Goal: Transaction & Acquisition: Obtain resource

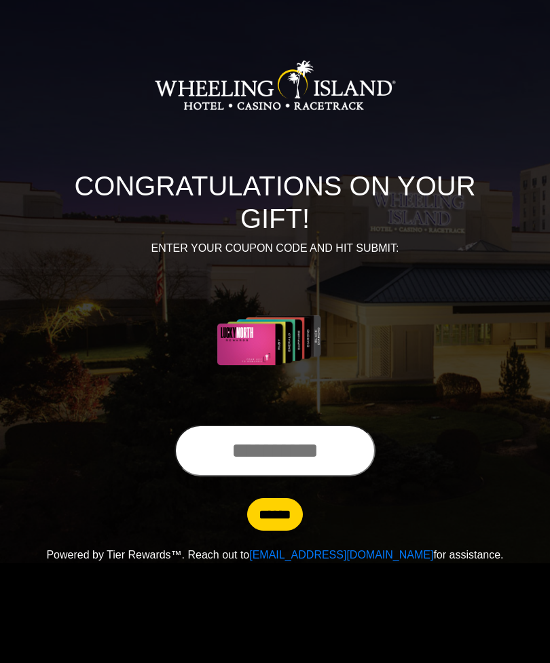
click at [282, 459] on input "text" at bounding box center [274, 451] width 201 height 52
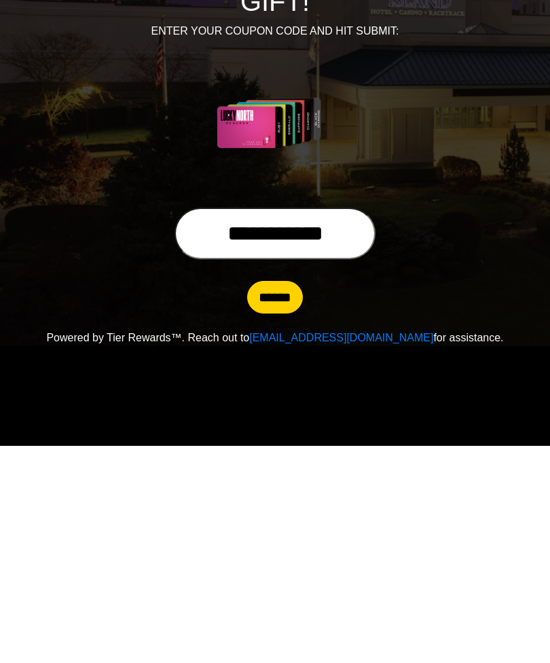
type input "**********"
click at [275, 498] on input "******" at bounding box center [275, 514] width 56 height 33
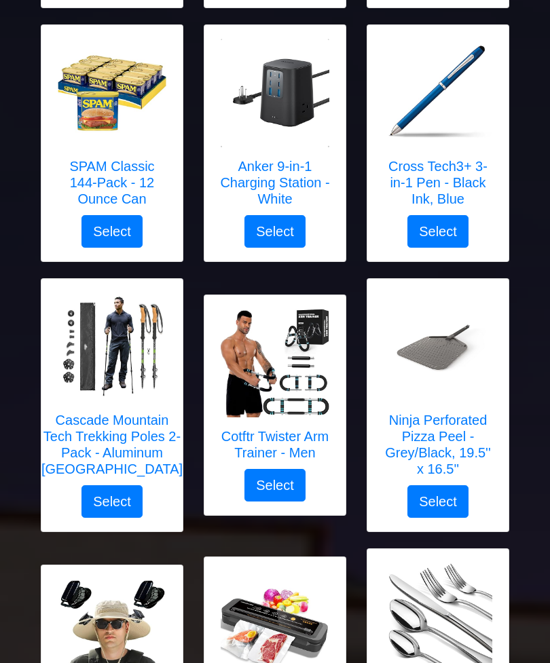
scroll to position [1333, 0]
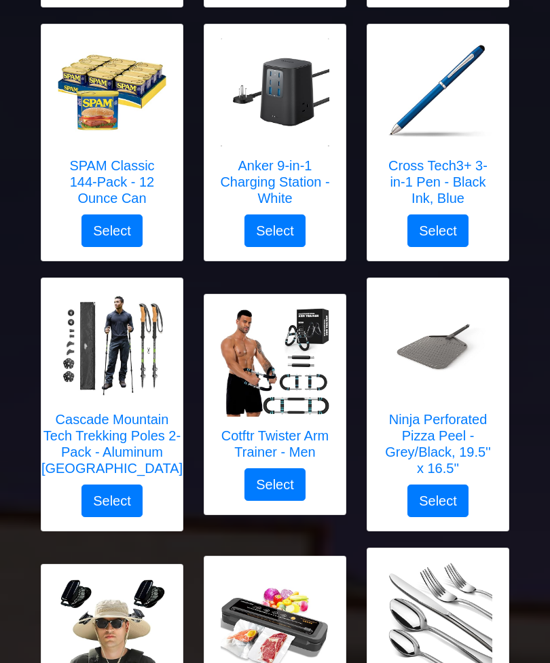
click at [447, 432] on h5 "Ninja Perforated Pizza Peel - Grey/Black, 19.5'' x 16.5''" at bounding box center [438, 444] width 114 height 65
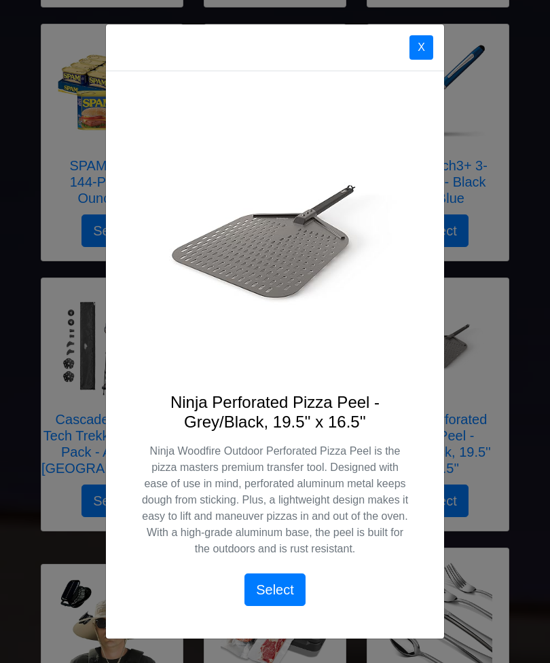
click at [421, 60] on button "X" at bounding box center [421, 47] width 24 height 24
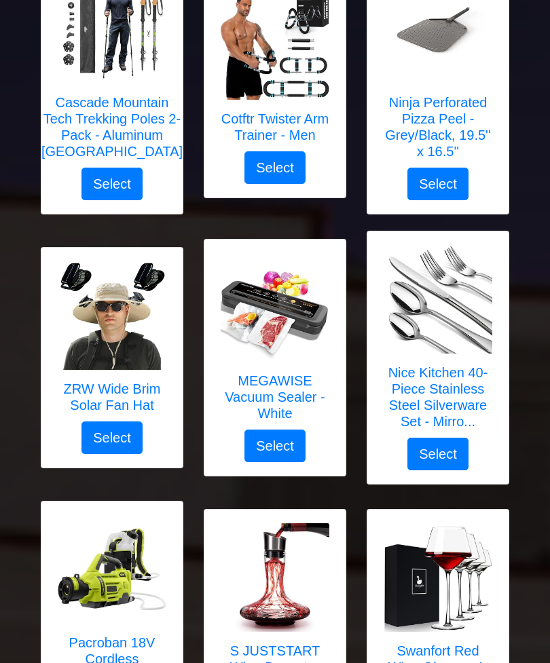
scroll to position [1653, 0]
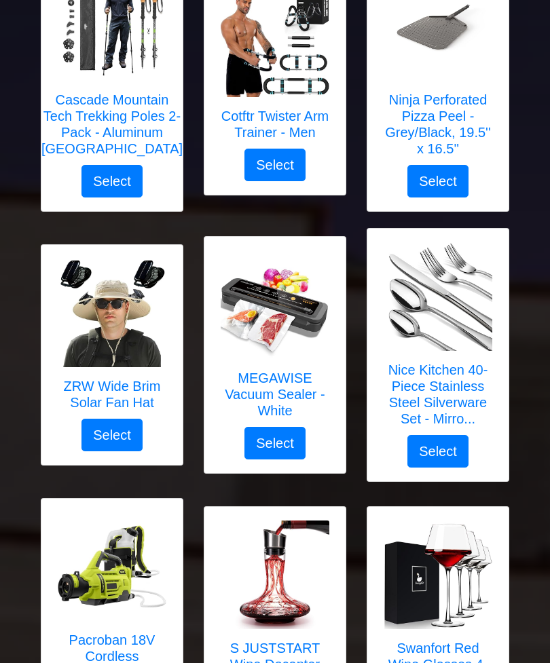
click at [124, 305] on img at bounding box center [112, 313] width 109 height 109
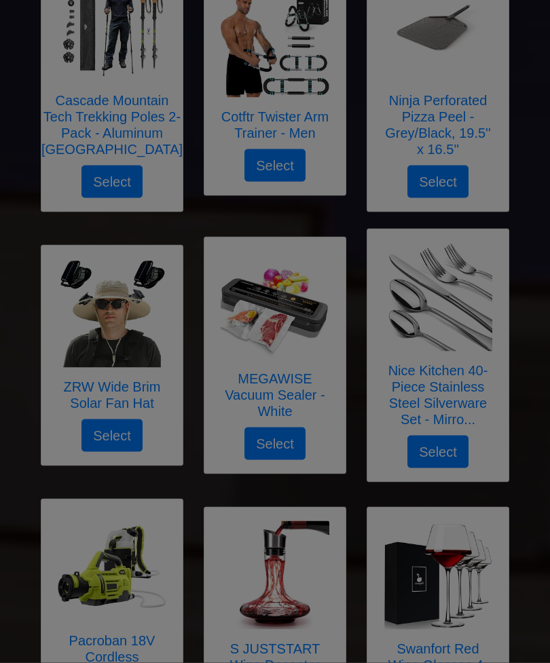
scroll to position [1653, 0]
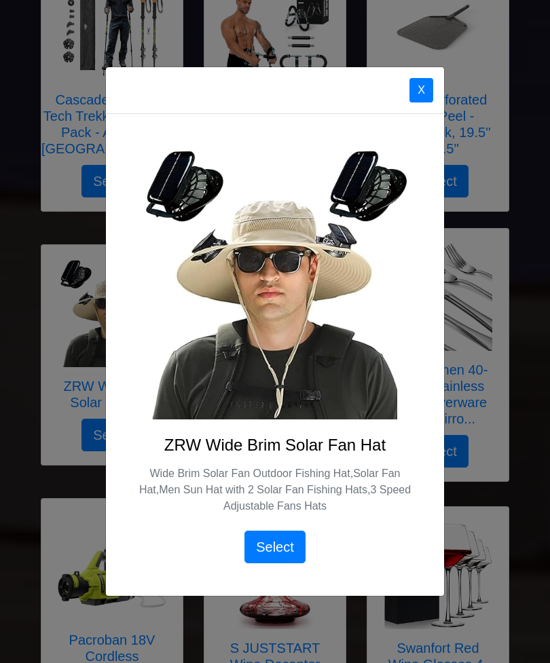
click at [416, 102] on button "X" at bounding box center [421, 90] width 24 height 24
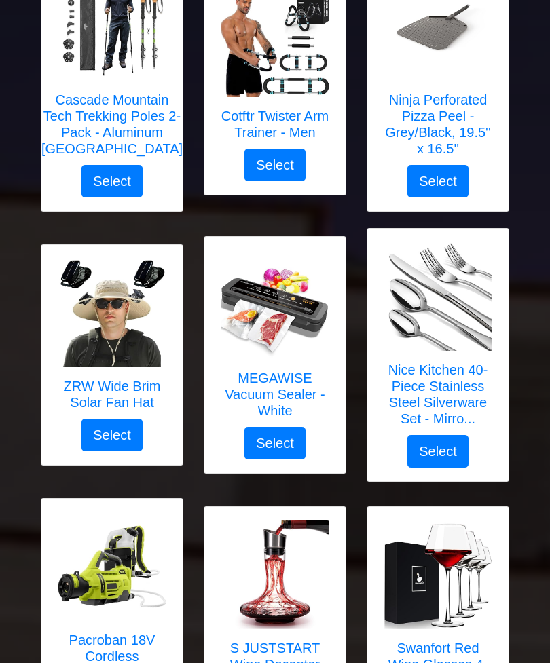
click at [449, 305] on img at bounding box center [438, 296] width 109 height 109
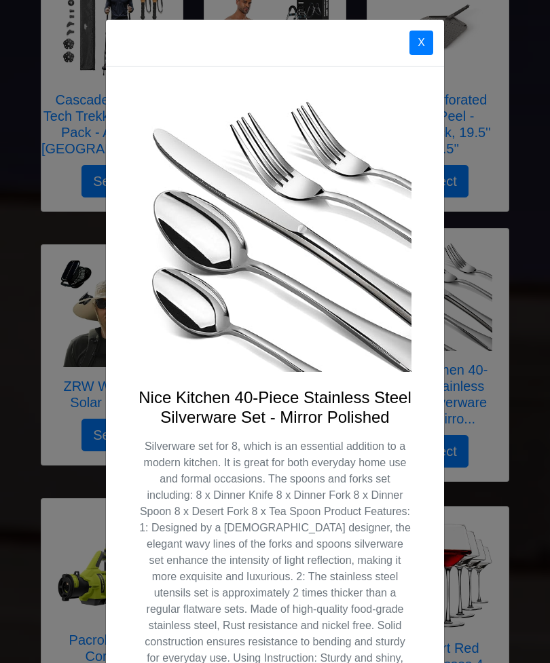
click at [422, 39] on button "X" at bounding box center [421, 43] width 24 height 24
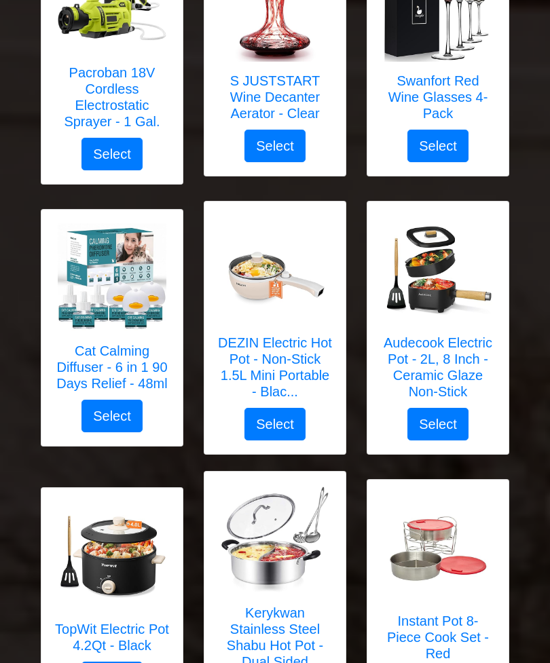
scroll to position [2221, 0]
click at [285, 334] on link "DEZIN Electric Hot Pot - Non-Stick 1.5L Mini Portable - Blac..." at bounding box center [275, 311] width 114 height 193
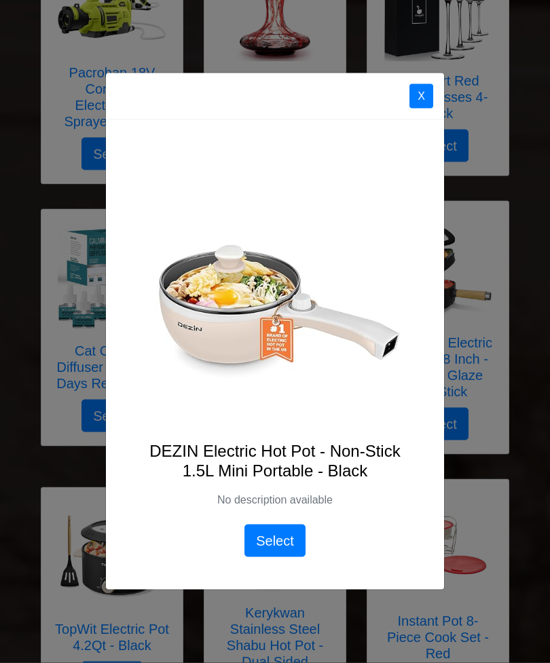
click at [414, 109] on button "X" at bounding box center [421, 96] width 24 height 24
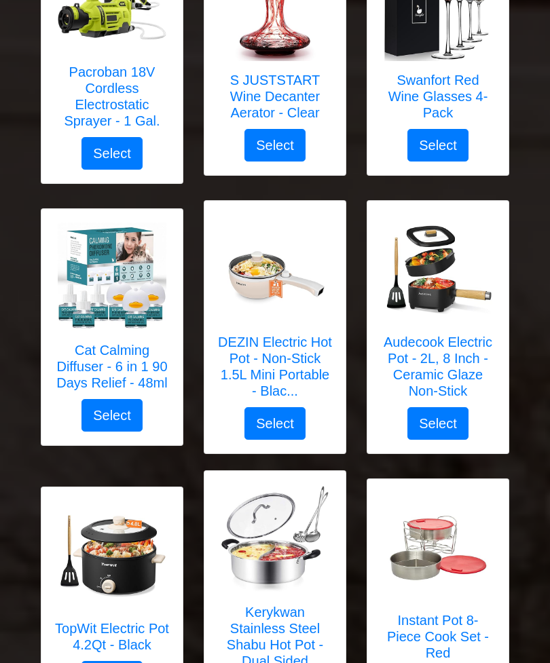
click at [468, 333] on link "Audecook Electric Pot - 2L, 8 Inch - Ceramic Glaze Non-Stick" at bounding box center [438, 310] width 114 height 193
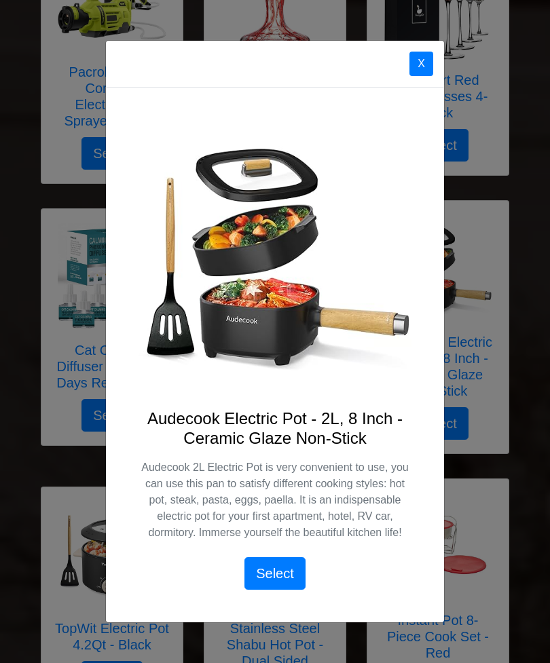
click at [417, 76] on button "X" at bounding box center [421, 64] width 24 height 24
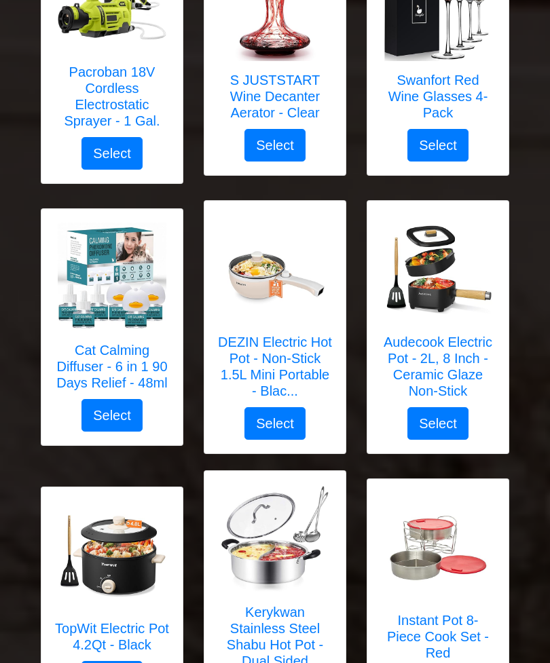
click at [126, 557] on img at bounding box center [112, 555] width 109 height 109
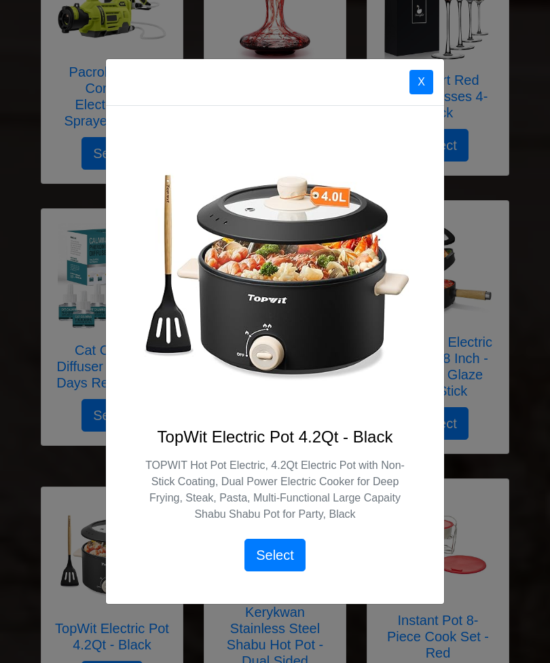
click at [419, 94] on button "X" at bounding box center [421, 82] width 24 height 24
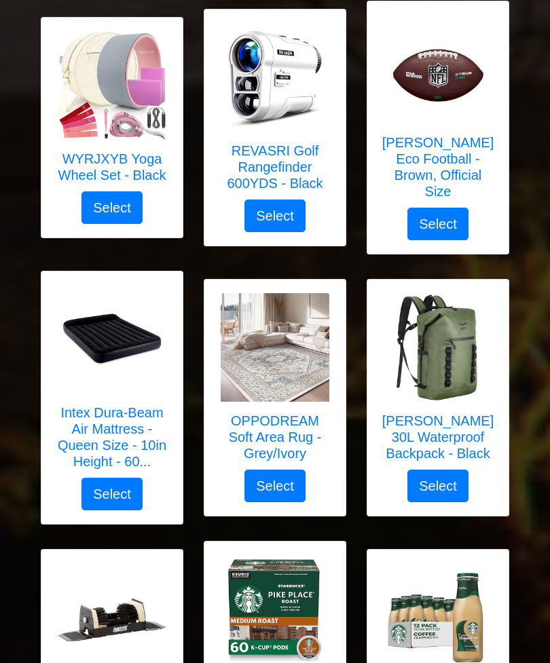
scroll to position [2961, 0]
click at [286, 351] on img at bounding box center [275, 347] width 109 height 109
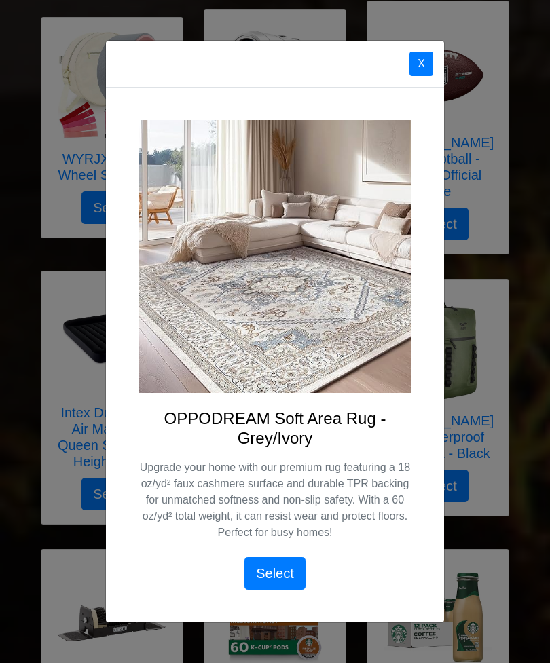
click at [421, 76] on button "X" at bounding box center [421, 64] width 24 height 24
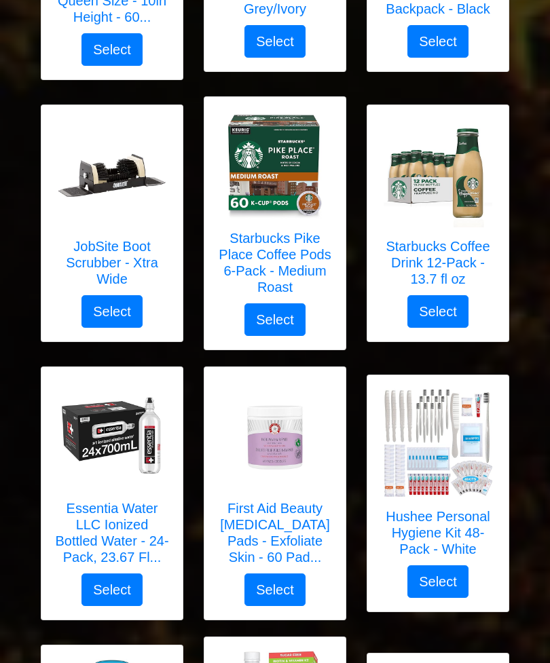
scroll to position [3407, 0]
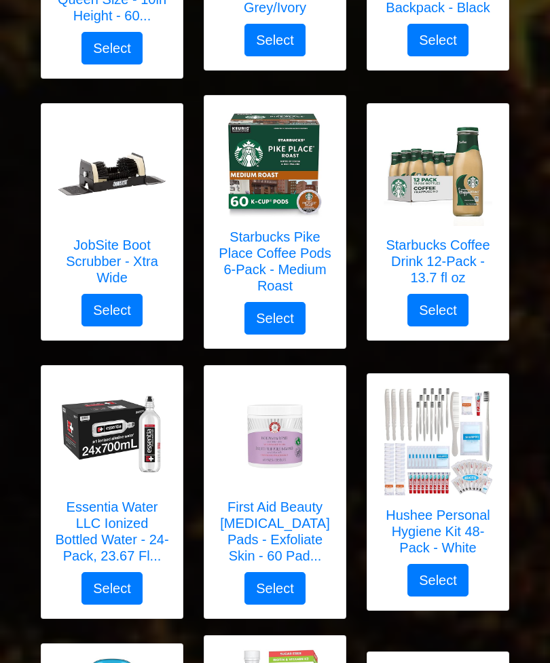
click at [457, 435] on img at bounding box center [438, 442] width 109 height 109
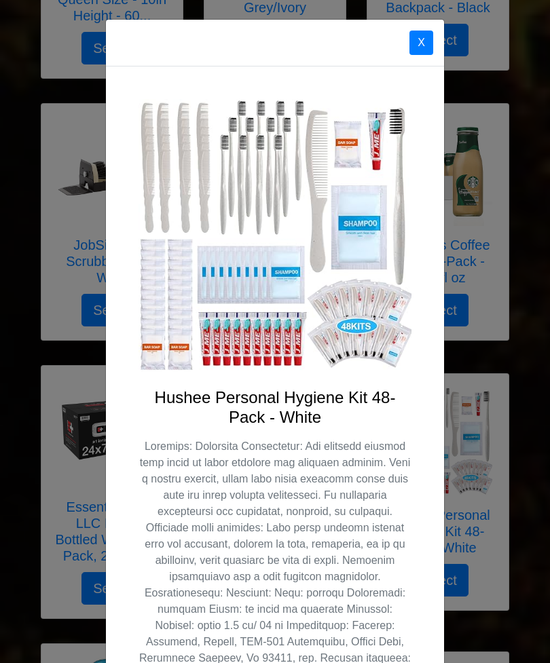
click at [419, 51] on button "X" at bounding box center [421, 43] width 24 height 24
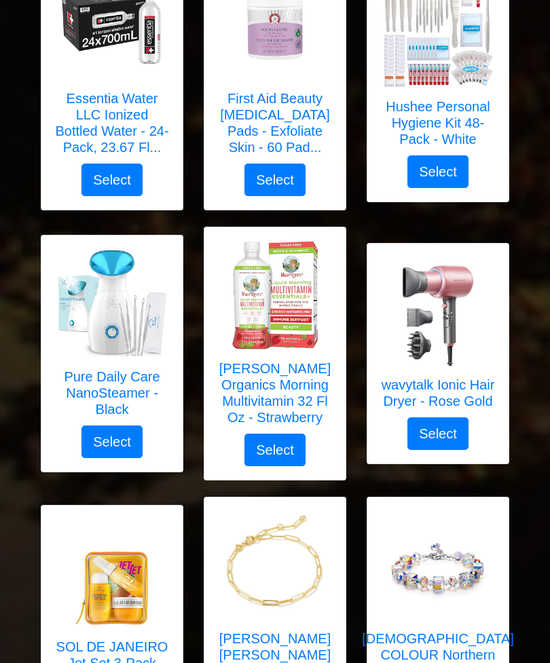
scroll to position [3816, 0]
click at [451, 297] on img at bounding box center [438, 311] width 109 height 109
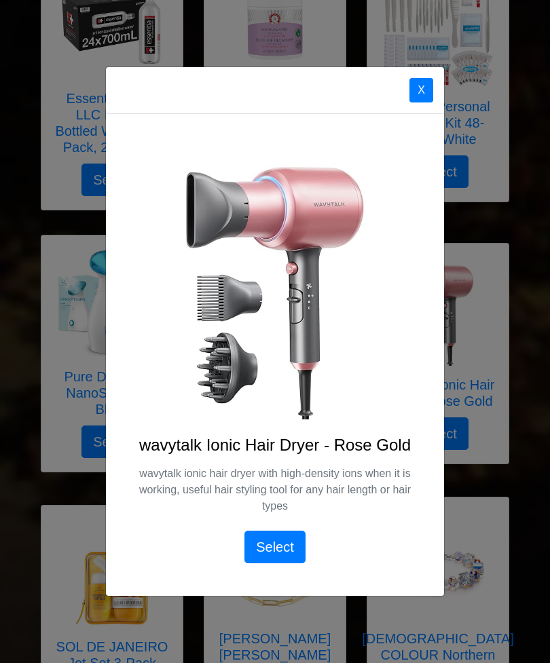
click at [421, 102] on button "X" at bounding box center [421, 90] width 24 height 24
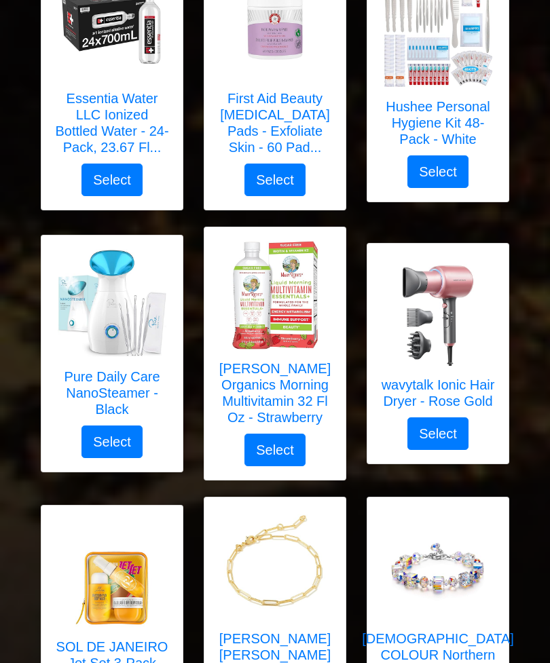
click at [124, 550] on img at bounding box center [112, 573] width 109 height 109
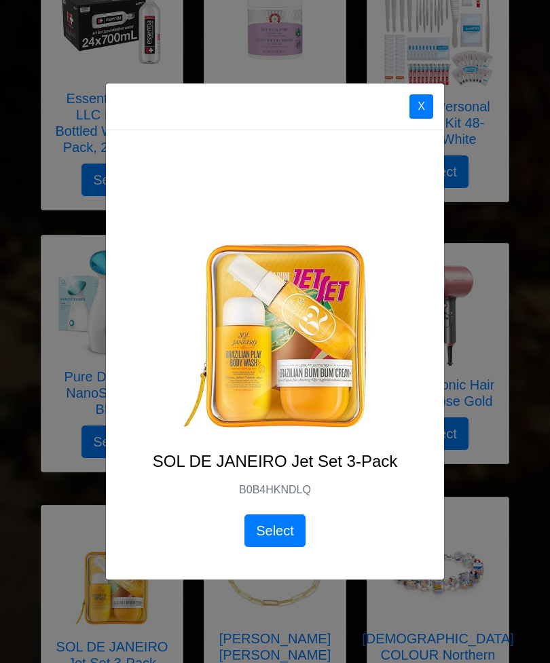
click at [423, 119] on button "X" at bounding box center [421, 106] width 24 height 24
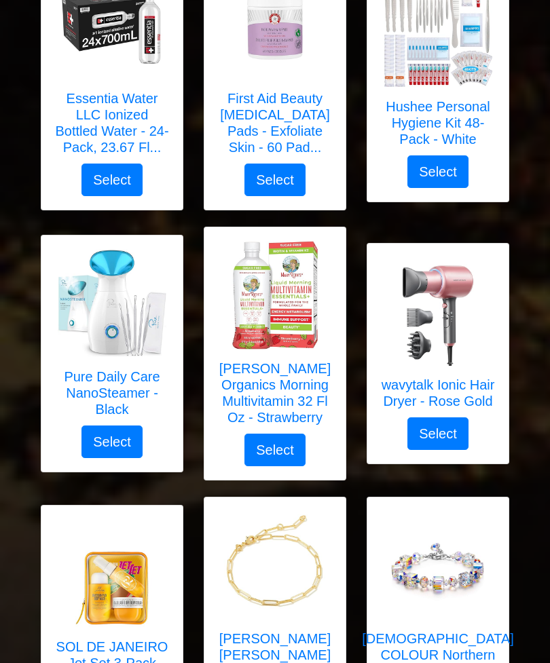
click at [282, 550] on img at bounding box center [275, 565] width 109 height 109
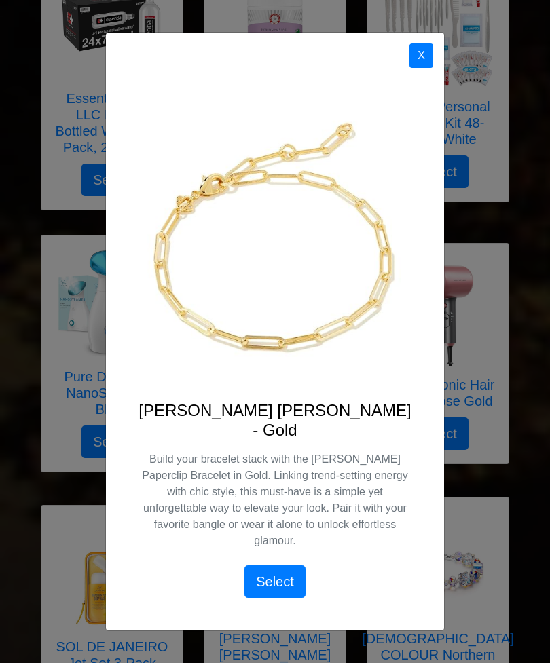
click at [427, 68] on button "X" at bounding box center [421, 55] width 24 height 24
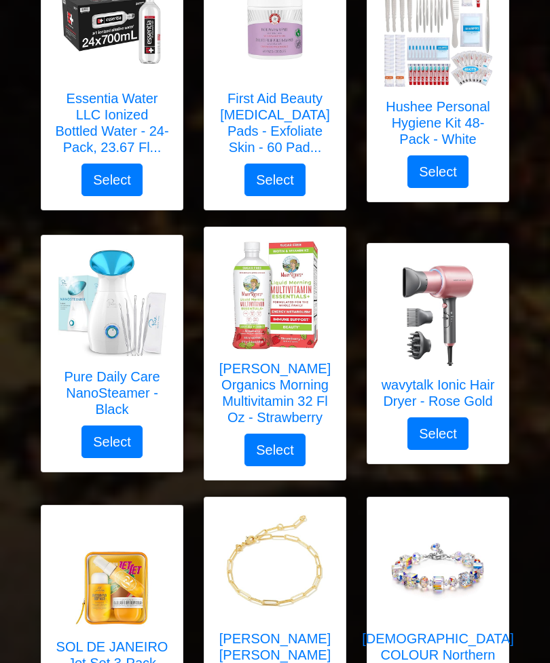
click at [443, 556] on img at bounding box center [438, 565] width 109 height 109
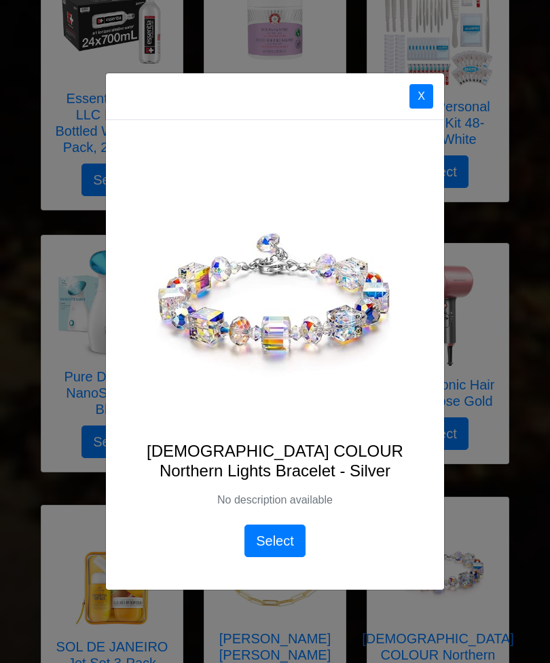
click at [424, 109] on button "X" at bounding box center [421, 96] width 24 height 24
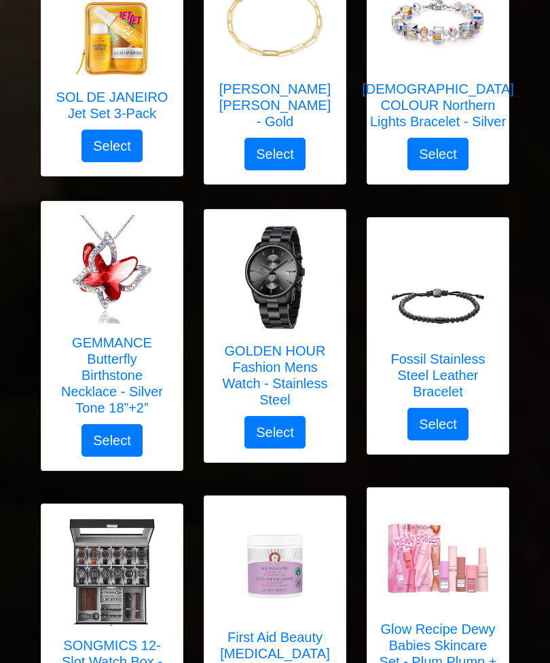
scroll to position [4367, 0]
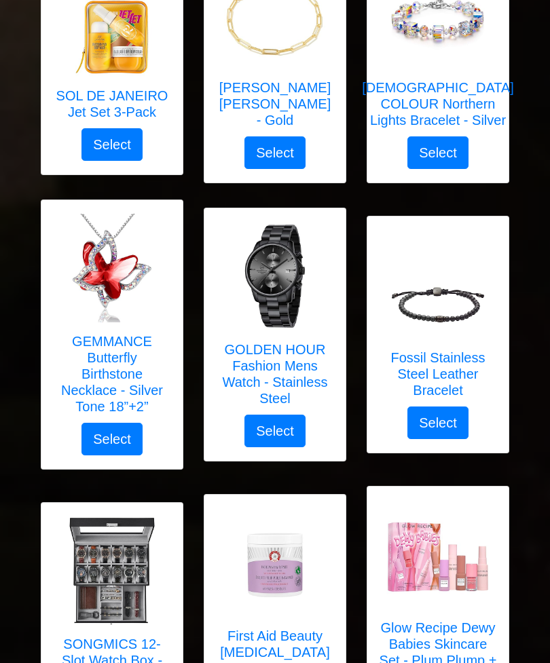
click at [123, 314] on link "GEMMANCE Butterfly Birthstone Necklace - Silver Tone 18”+2”" at bounding box center [112, 318] width 114 height 209
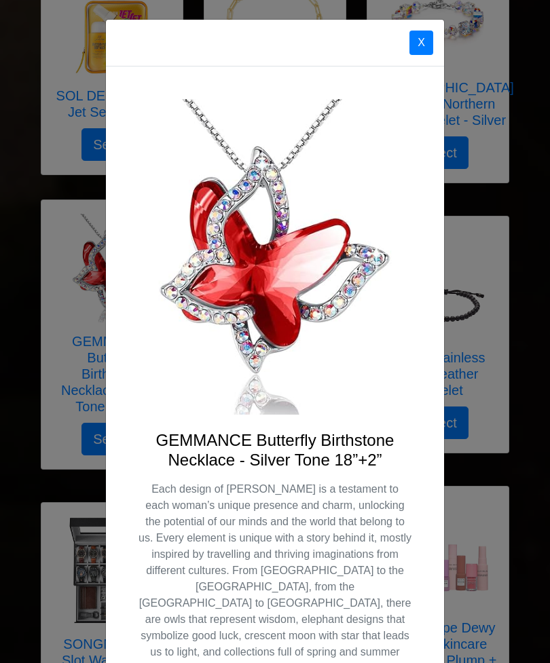
scroll to position [0, 0]
click at [426, 50] on button "X" at bounding box center [421, 43] width 24 height 24
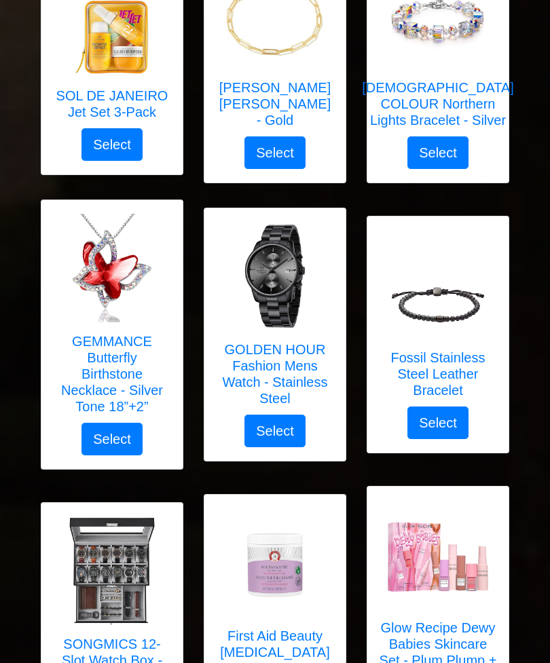
click at [451, 311] on img at bounding box center [438, 284] width 109 height 109
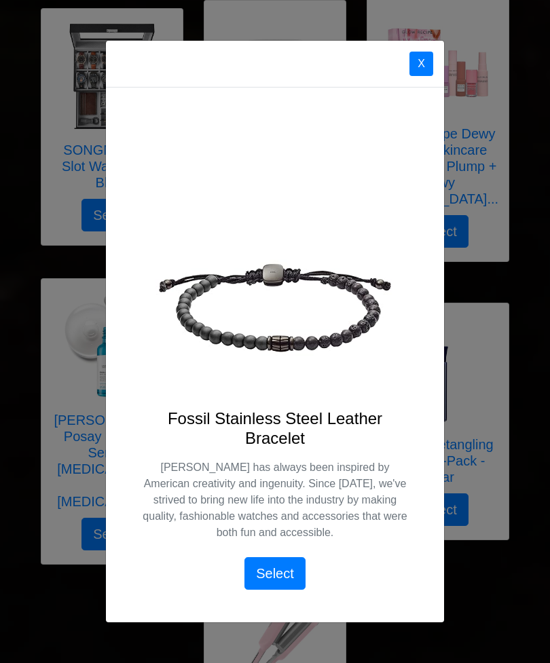
scroll to position [4867, 0]
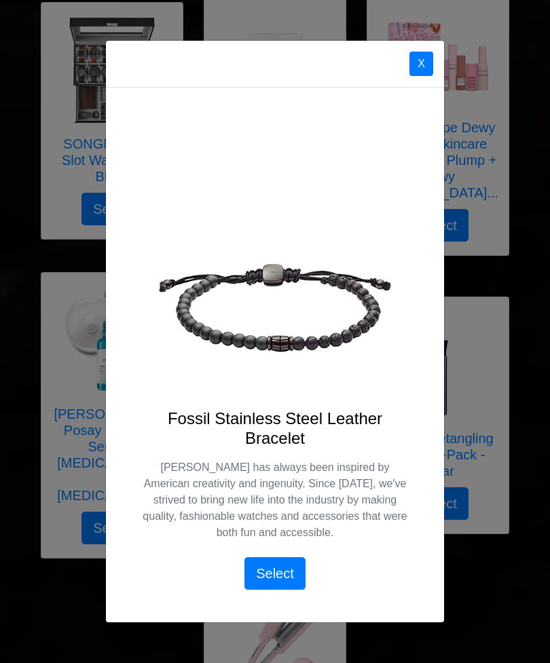
click at [429, 76] on button "X" at bounding box center [421, 64] width 24 height 24
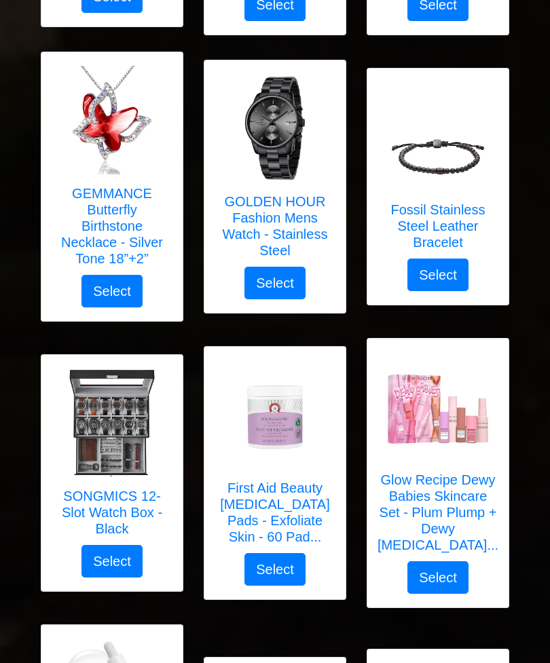
scroll to position [4515, 0]
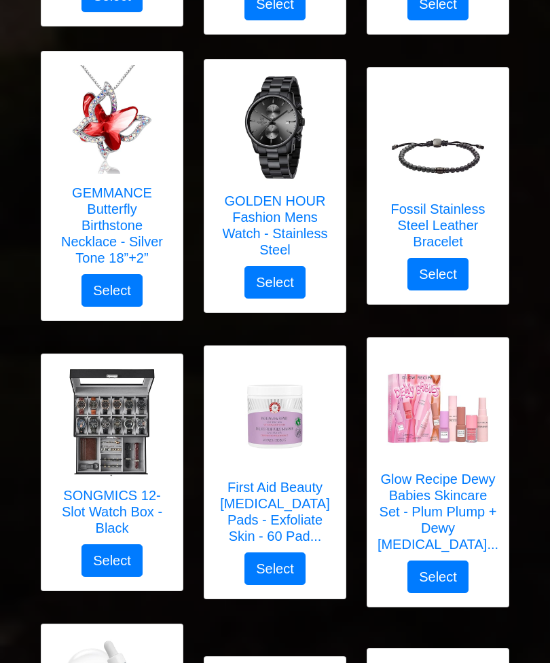
click at [452, 408] on img at bounding box center [438, 406] width 109 height 109
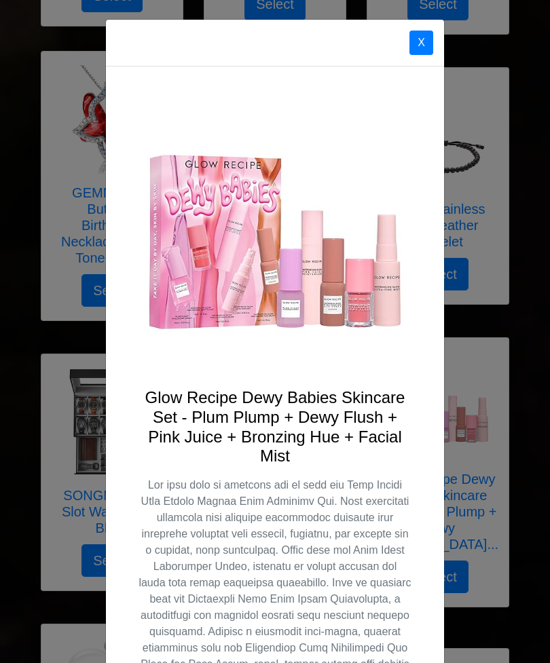
scroll to position [0, 0]
click at [426, 42] on button "X" at bounding box center [421, 43] width 24 height 24
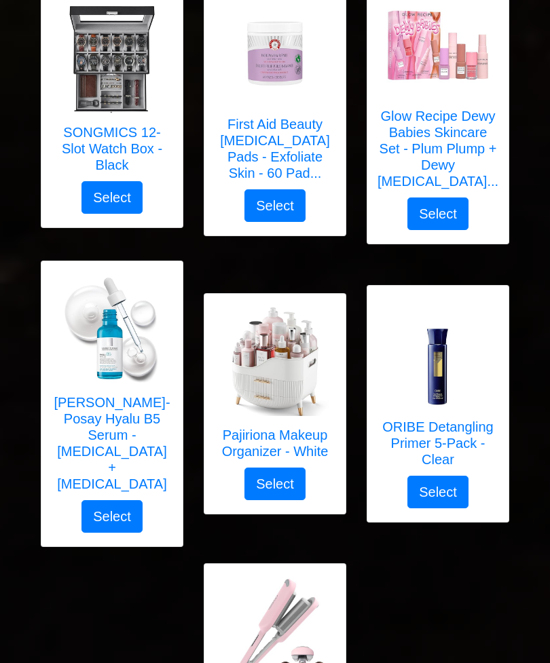
scroll to position [4879, 0]
click at [297, 578] on img at bounding box center [275, 632] width 109 height 109
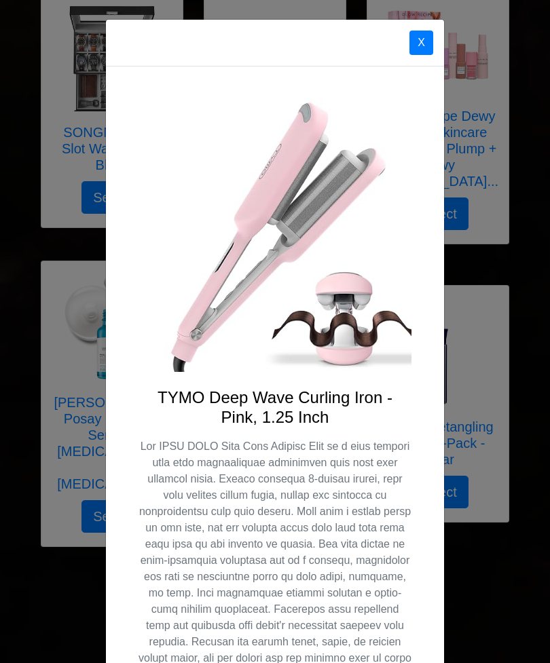
scroll to position [0, 0]
click at [426, 45] on button "X" at bounding box center [421, 43] width 24 height 24
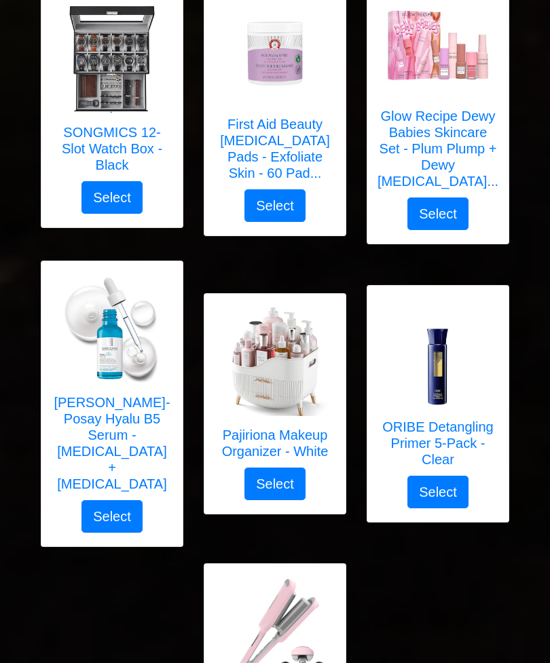
click at [297, 341] on img at bounding box center [275, 361] width 109 height 109
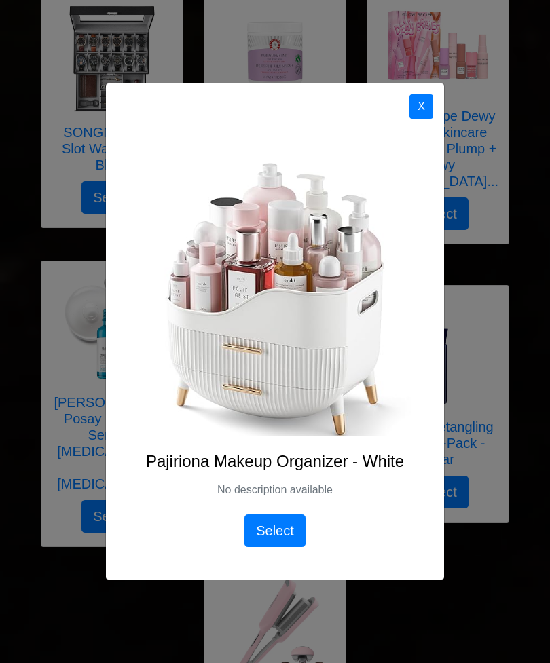
click at [424, 119] on button "X" at bounding box center [421, 106] width 24 height 24
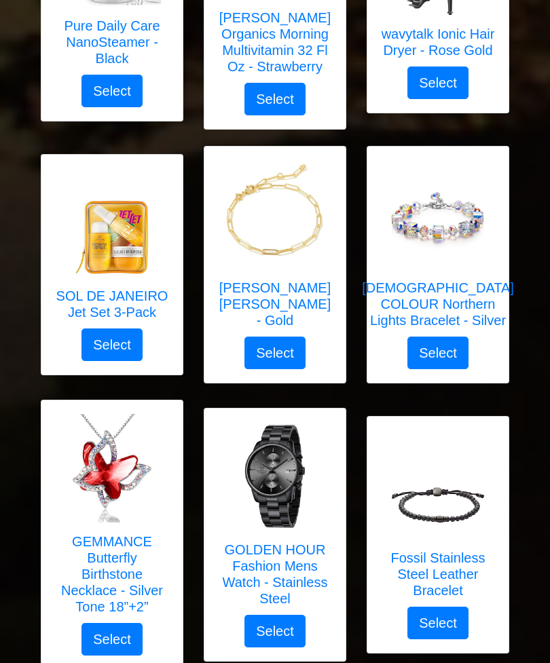
scroll to position [4170, 0]
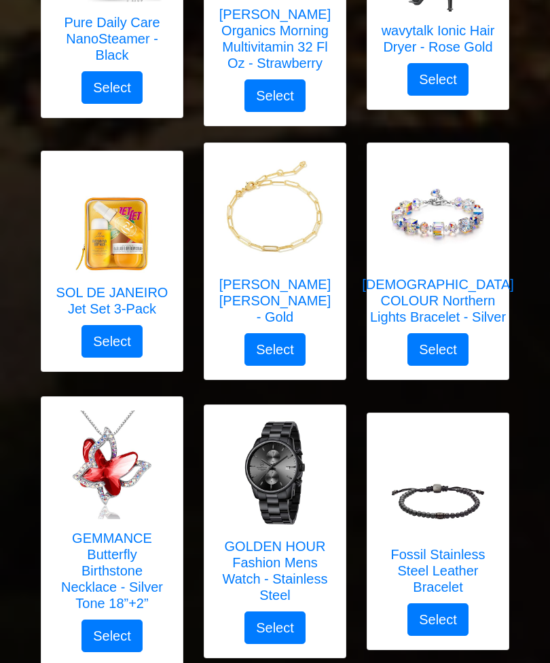
click at [455, 547] on h5 "Fossil Stainless Steel Leather Bracelet" at bounding box center [438, 571] width 114 height 49
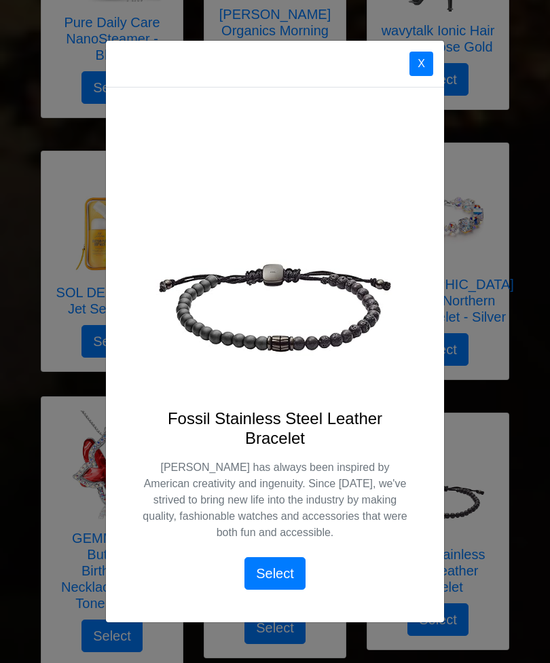
click at [424, 76] on button "X" at bounding box center [421, 64] width 24 height 24
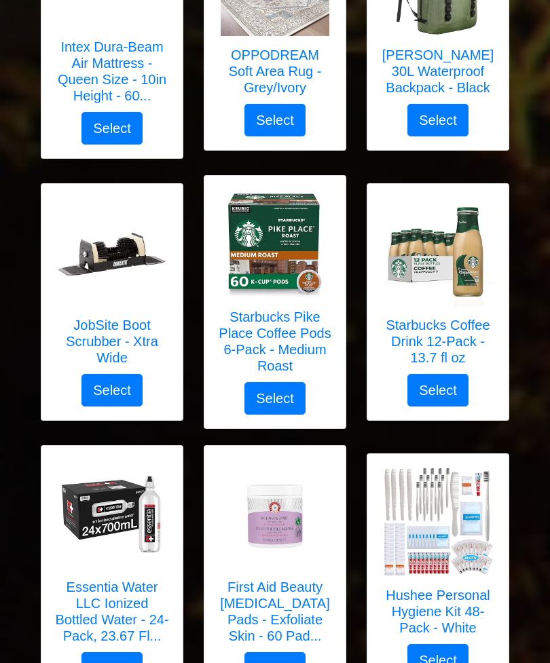
scroll to position [3327, 0]
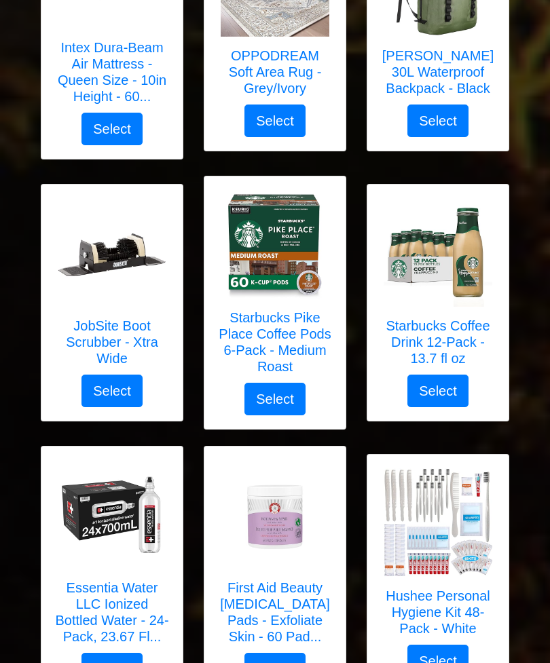
click at [453, 269] on img at bounding box center [438, 252] width 109 height 109
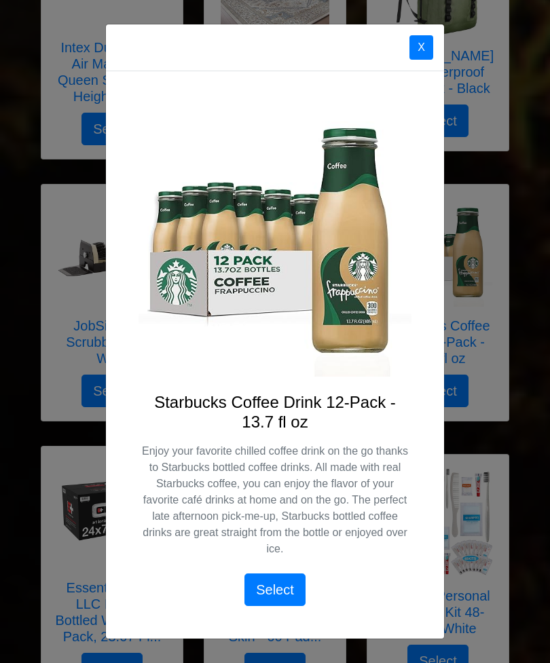
click at [428, 48] on button "X" at bounding box center [421, 47] width 24 height 24
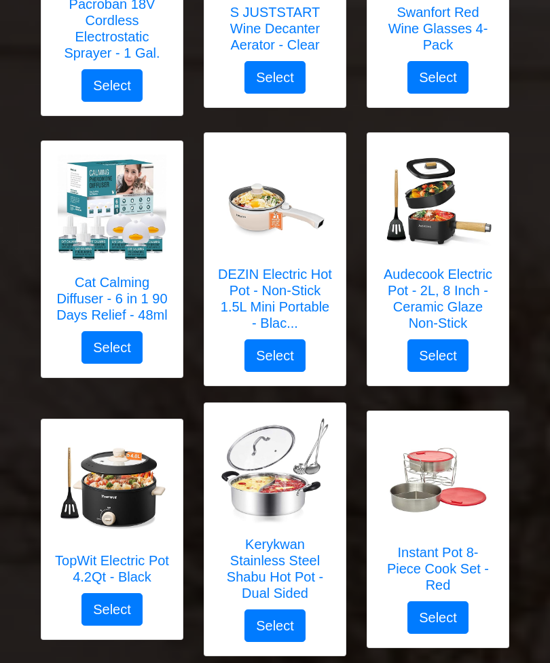
scroll to position [2289, 0]
click at [130, 475] on img at bounding box center [112, 487] width 109 height 109
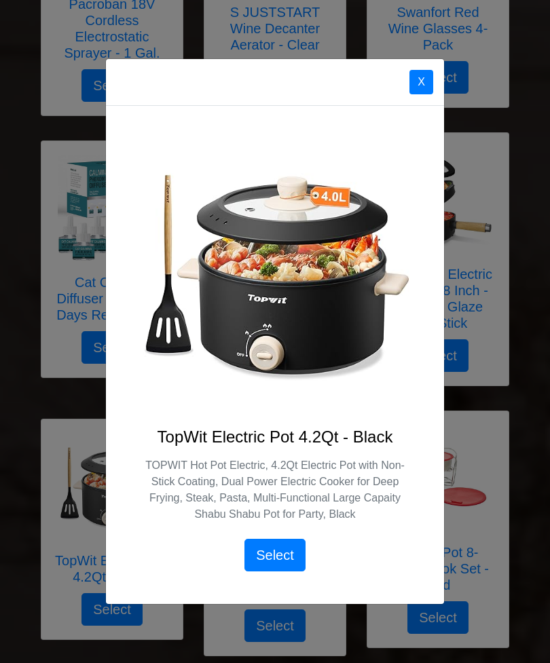
click at [415, 75] on button "X" at bounding box center [421, 82] width 24 height 24
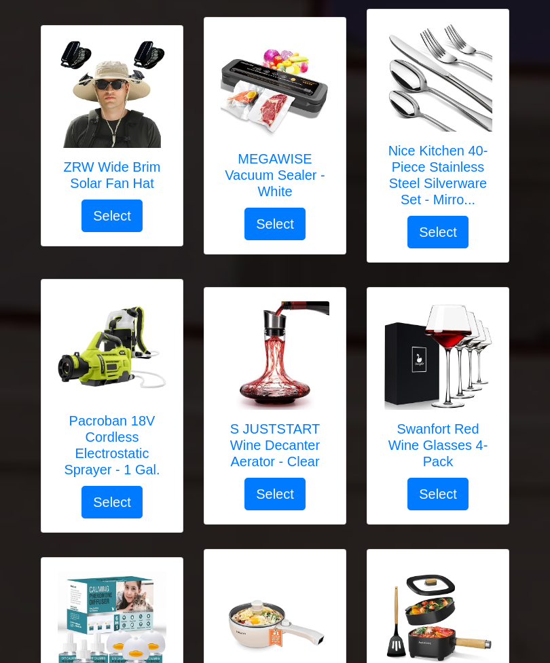
scroll to position [1871, 0]
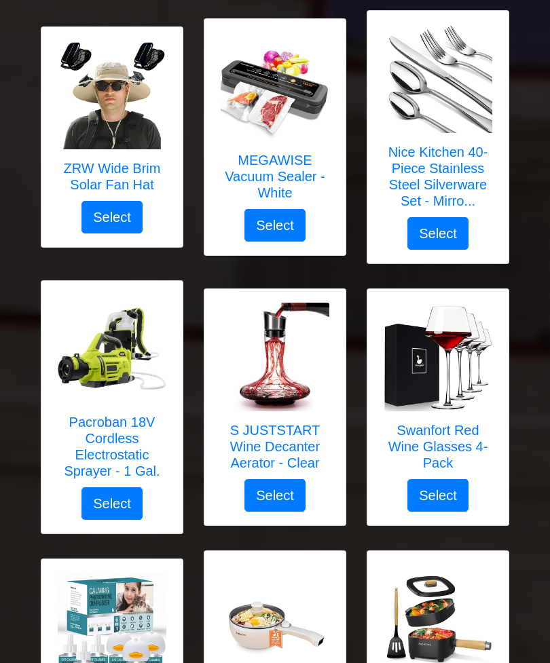
click at [294, 115] on img at bounding box center [275, 87] width 109 height 109
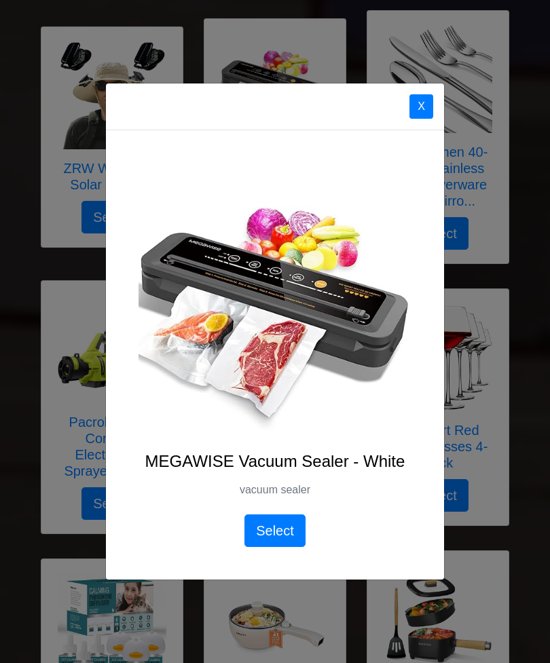
click at [424, 102] on button "X" at bounding box center [421, 106] width 24 height 24
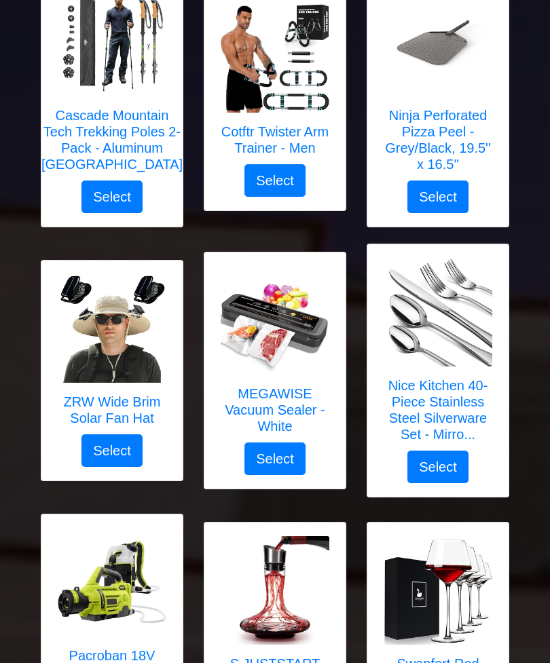
scroll to position [1634, 0]
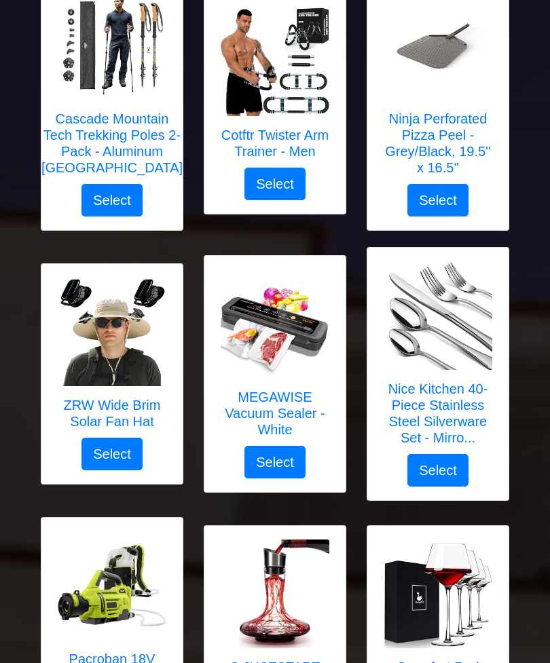
click at [451, 405] on h5 "Nice Kitchen 40-Piece Stainless Steel Silverware Set - Mirro..." at bounding box center [438, 413] width 114 height 65
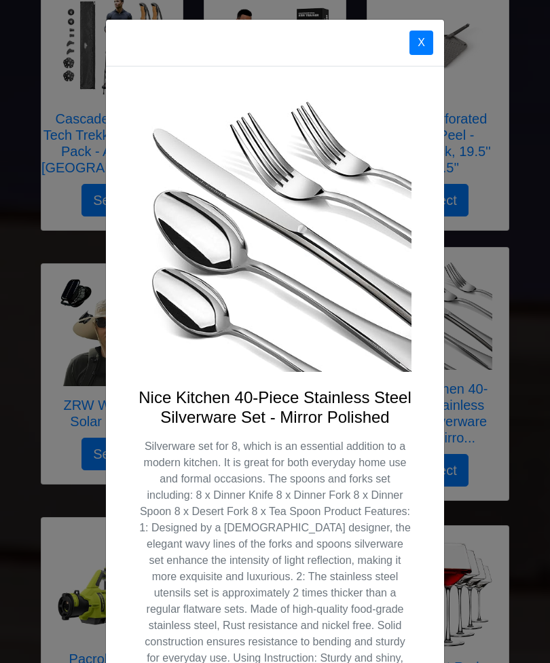
click at [424, 33] on button "X" at bounding box center [421, 43] width 24 height 24
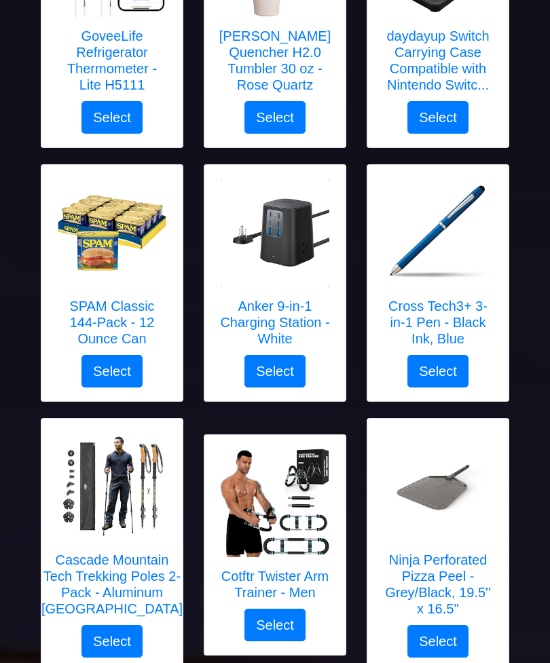
scroll to position [1172, 0]
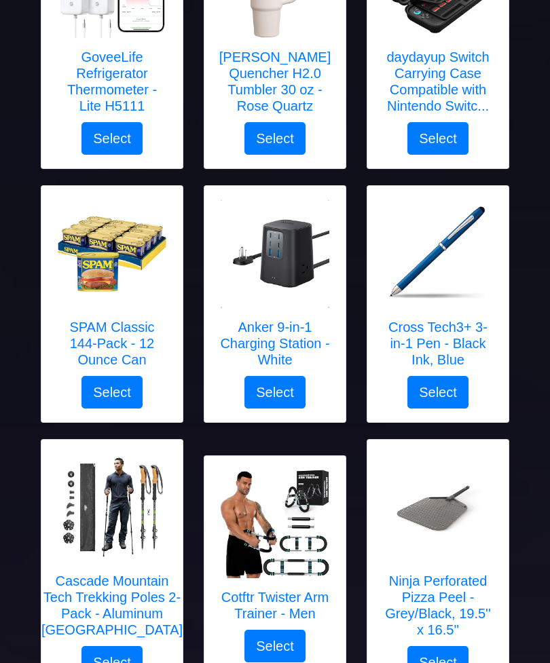
click at [297, 262] on img at bounding box center [275, 254] width 109 height 109
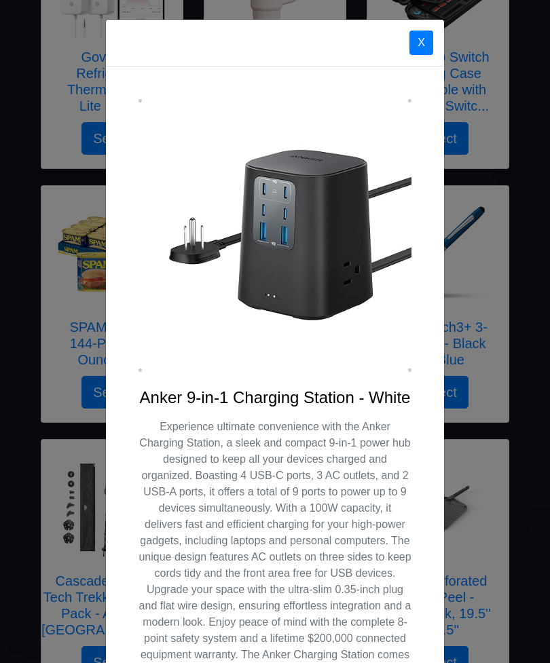
scroll to position [0, 0]
click at [428, 39] on button "X" at bounding box center [421, 43] width 24 height 24
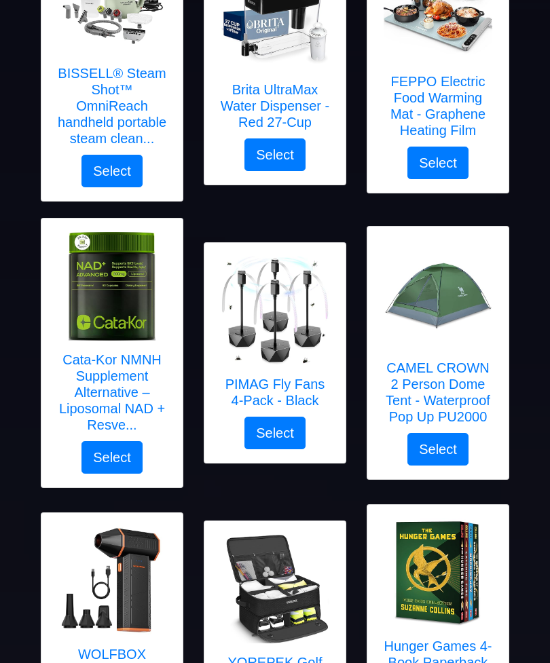
scroll to position [295, 0]
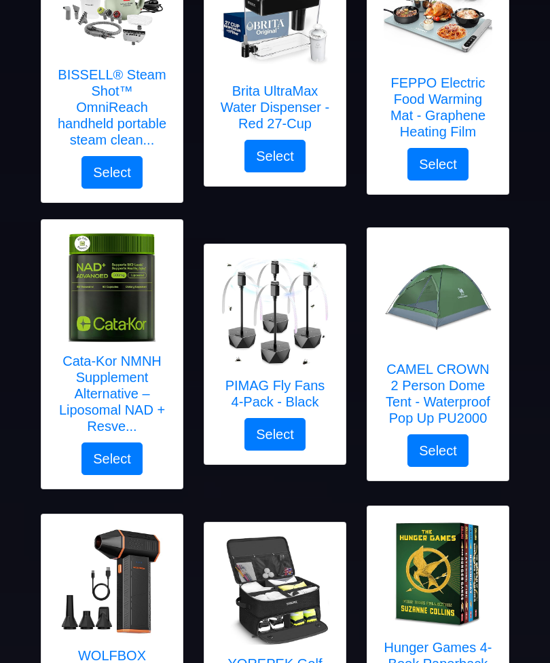
click at [286, 301] on img at bounding box center [275, 312] width 109 height 109
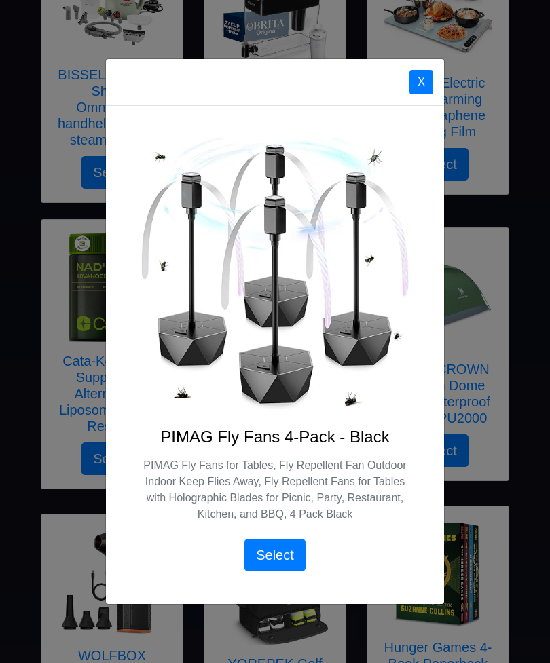
click at [414, 78] on button "X" at bounding box center [421, 82] width 24 height 24
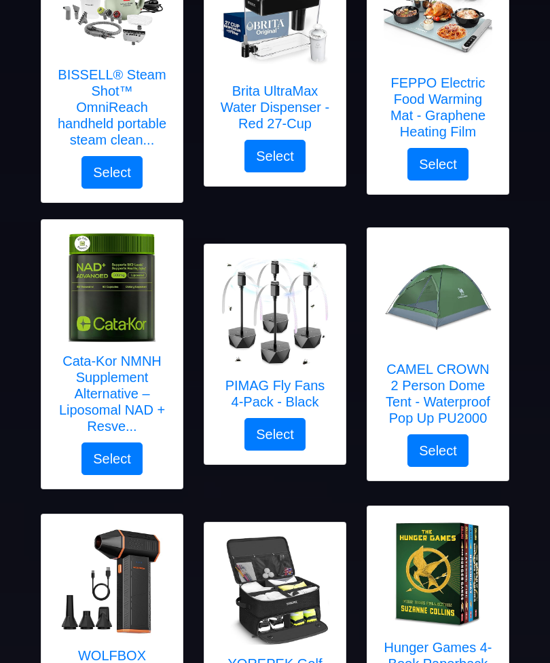
click at [123, 300] on img at bounding box center [112, 287] width 109 height 109
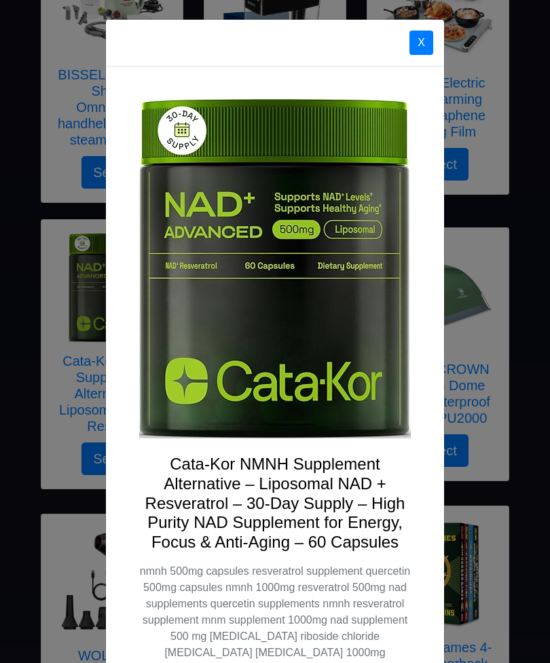
scroll to position [0, 0]
click at [436, 35] on div "X" at bounding box center [275, 43] width 338 height 47
click at [420, 46] on button "X" at bounding box center [421, 43] width 24 height 24
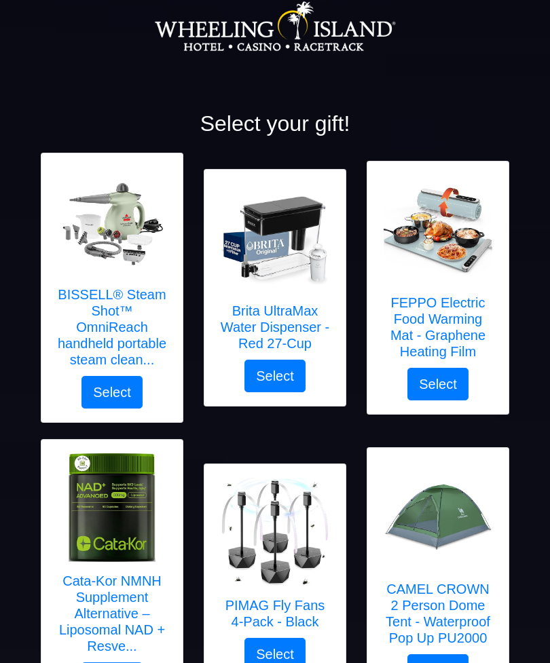
scroll to position [74, 0]
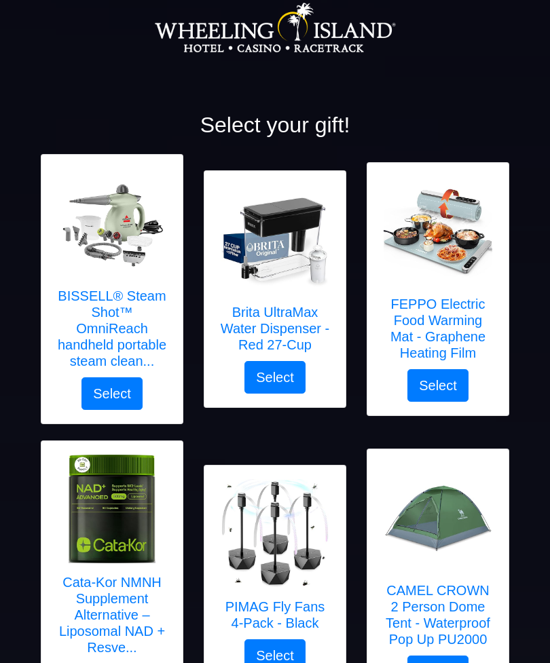
click at [294, 248] on img at bounding box center [275, 239] width 109 height 109
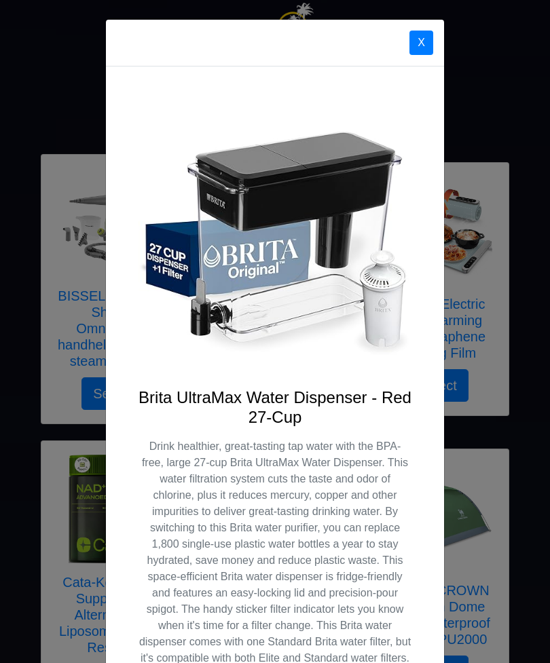
scroll to position [0, 0]
click at [426, 41] on button "X" at bounding box center [421, 43] width 24 height 24
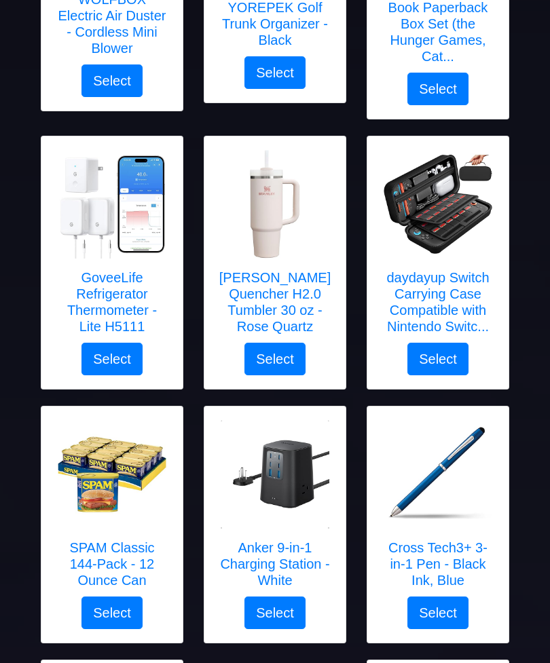
scroll to position [953, 0]
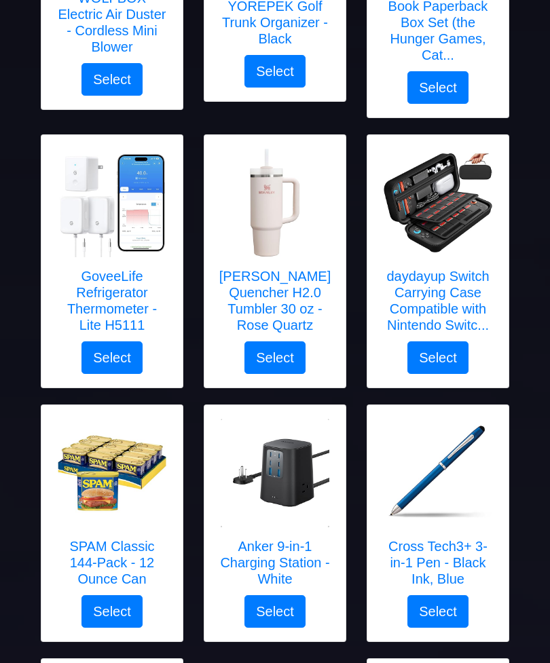
click at [125, 490] on img at bounding box center [112, 473] width 109 height 109
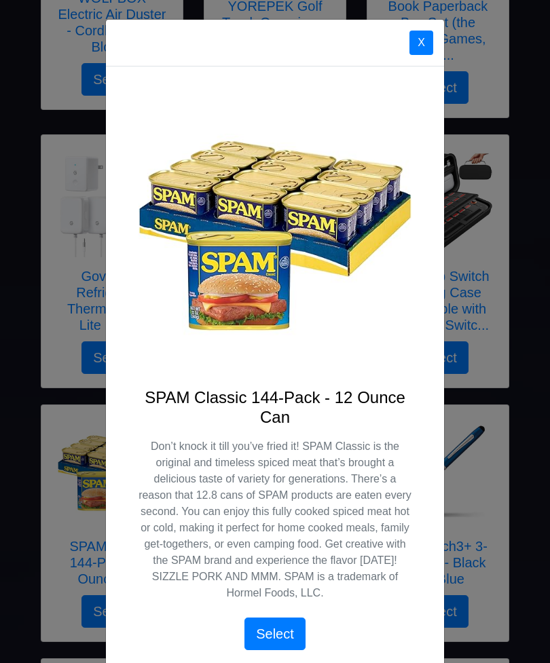
click at [422, 42] on button "X" at bounding box center [421, 43] width 24 height 24
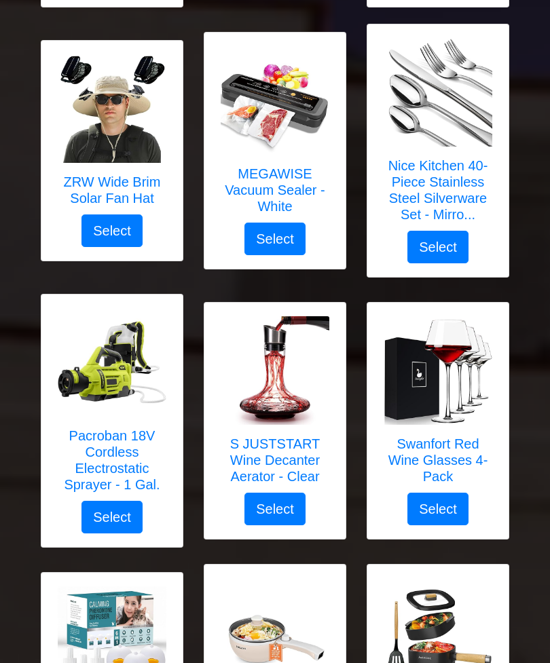
scroll to position [1858, 0]
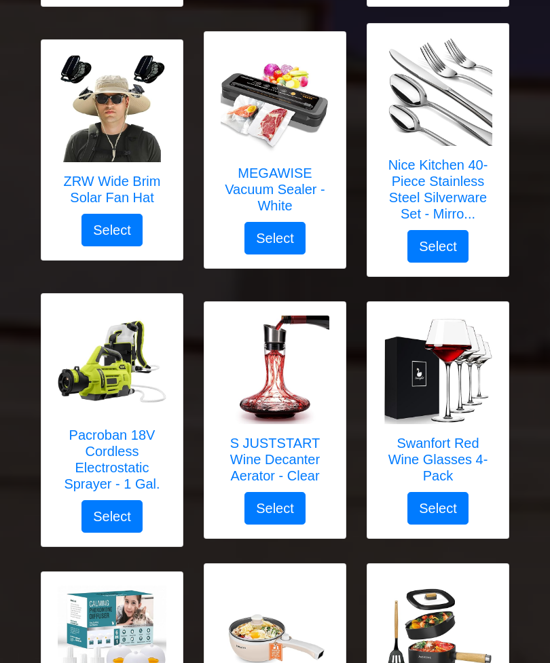
click at [125, 386] on img at bounding box center [112, 361] width 109 height 109
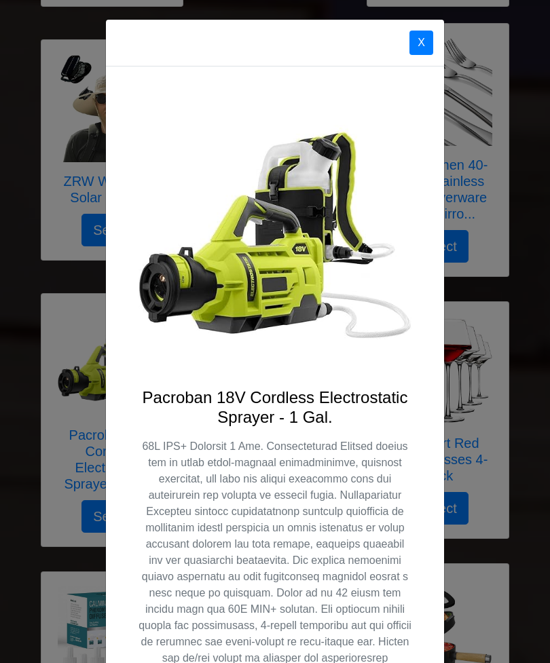
scroll to position [0, 0]
click at [424, 39] on button "X" at bounding box center [421, 43] width 24 height 24
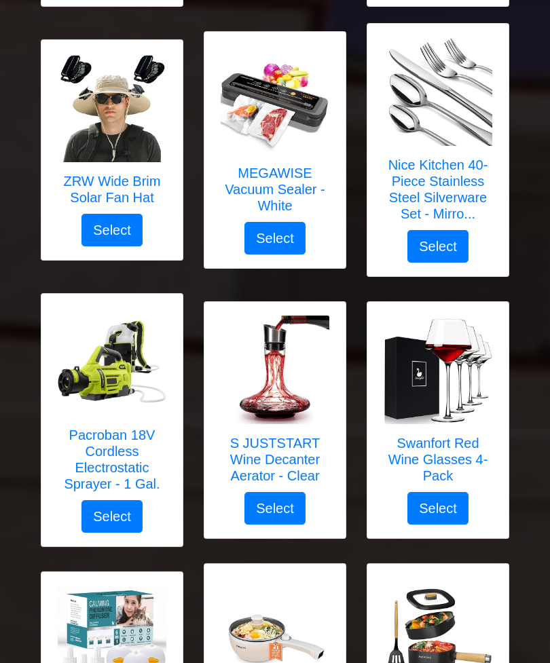
click at [456, 376] on img at bounding box center [438, 370] width 109 height 109
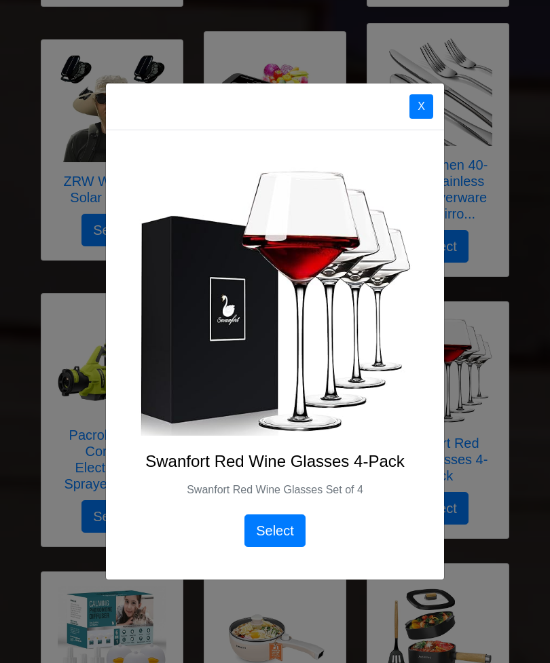
click at [419, 119] on button "X" at bounding box center [421, 106] width 24 height 24
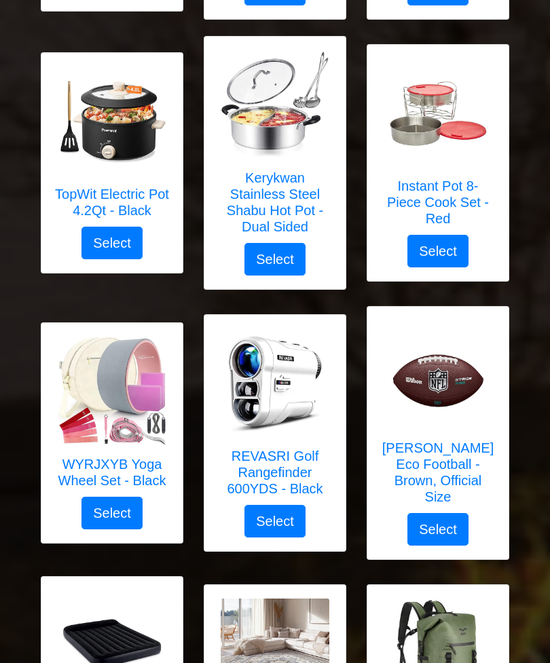
scroll to position [2656, 0]
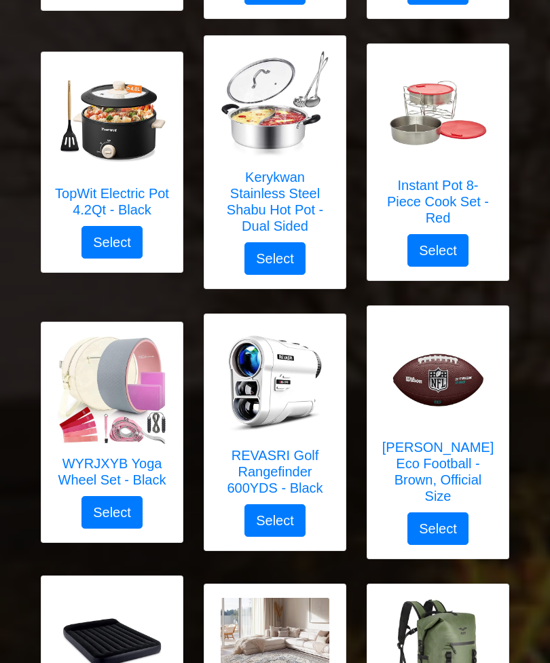
click at [446, 374] on img at bounding box center [438, 374] width 109 height 109
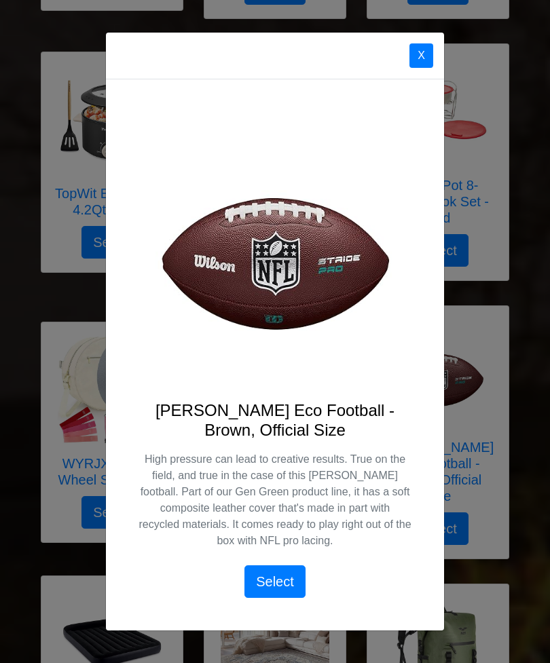
click at [430, 68] on button "X" at bounding box center [421, 55] width 24 height 24
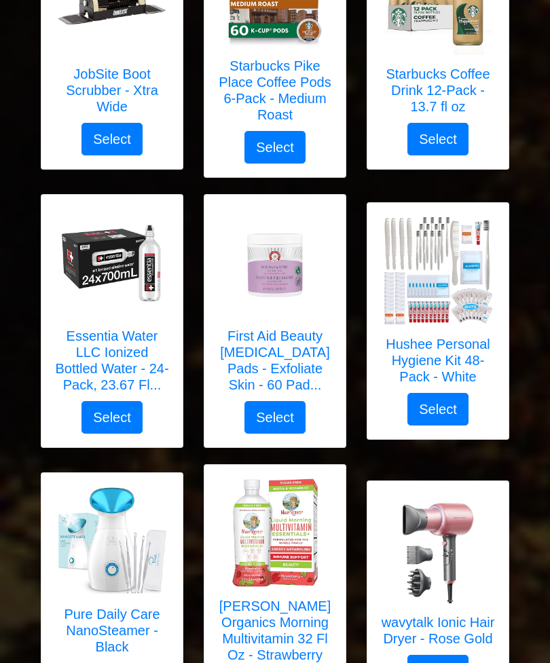
scroll to position [3578, 0]
click at [455, 66] on h5 "Starbucks Coffee Drink 12-Pack - 13.7 fl oz" at bounding box center [438, 90] width 114 height 49
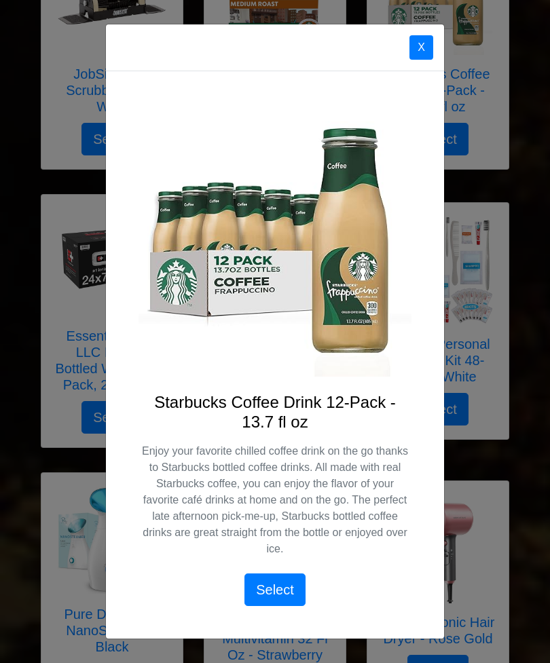
click at [420, 60] on button "X" at bounding box center [421, 47] width 24 height 24
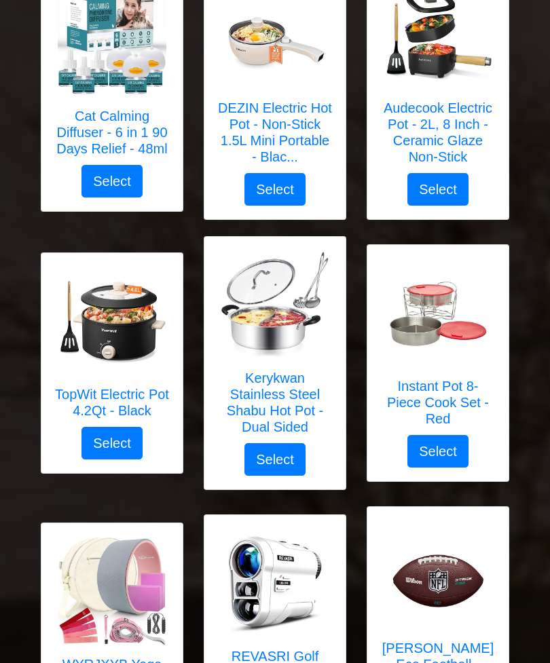
scroll to position [2456, 0]
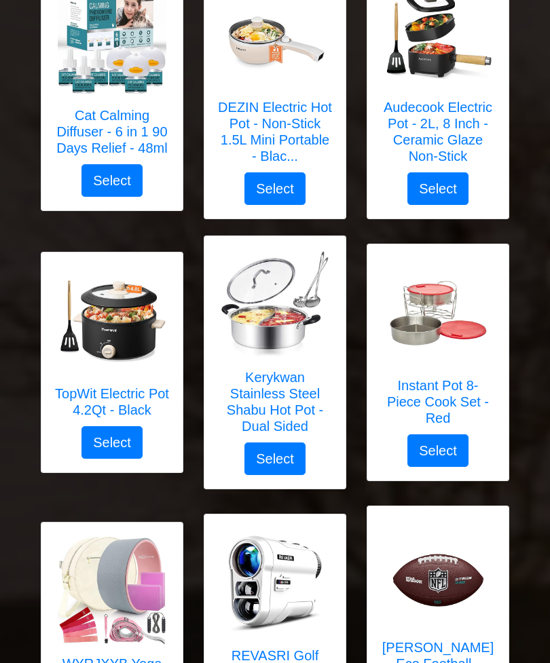
click at [292, 324] on img at bounding box center [275, 304] width 109 height 109
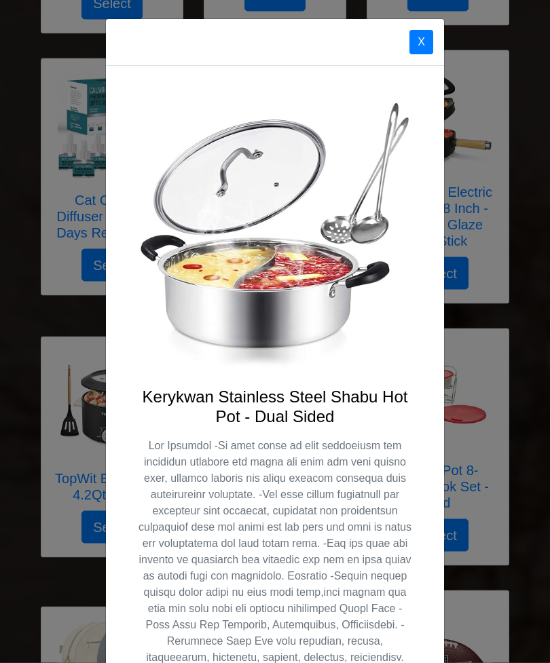
scroll to position [2377, 0]
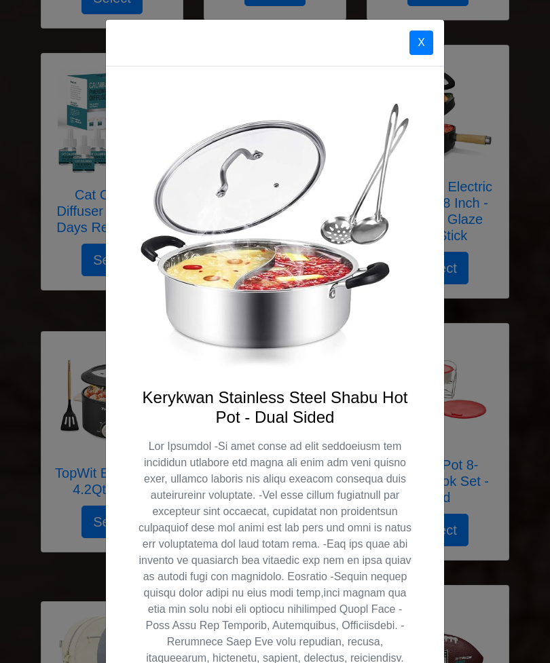
click at [431, 39] on button "X" at bounding box center [421, 43] width 24 height 24
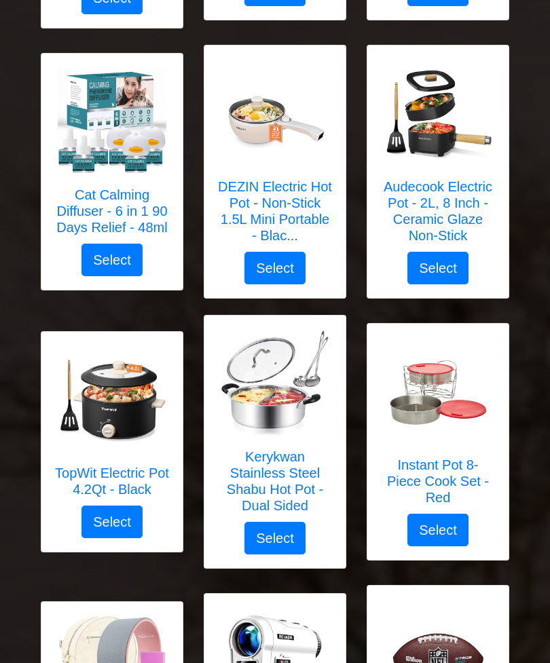
click at [431, 39] on div "BISSELL® Steam Shot™ OmniReach handheld portable steam clean... Select X BISSEL…" at bounding box center [275, 585] width 489 height 5468
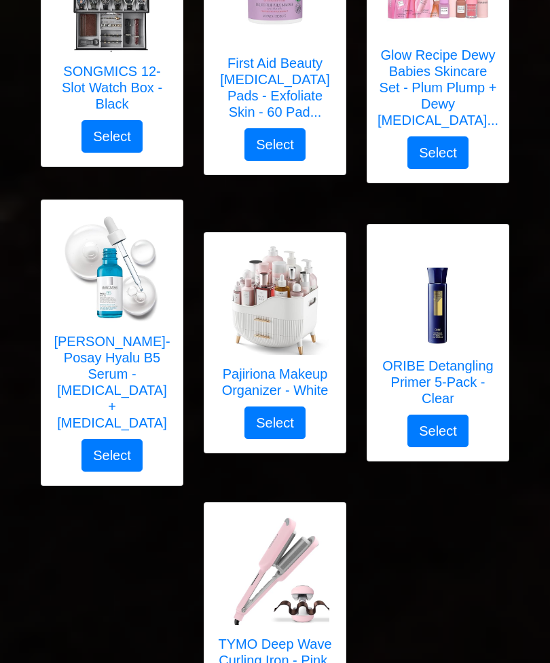
scroll to position [4973, 0]
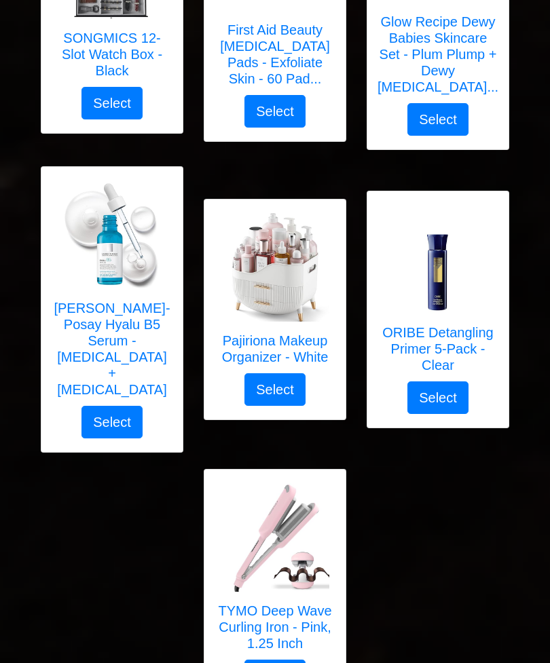
click at [438, 280] on img at bounding box center [438, 259] width 109 height 109
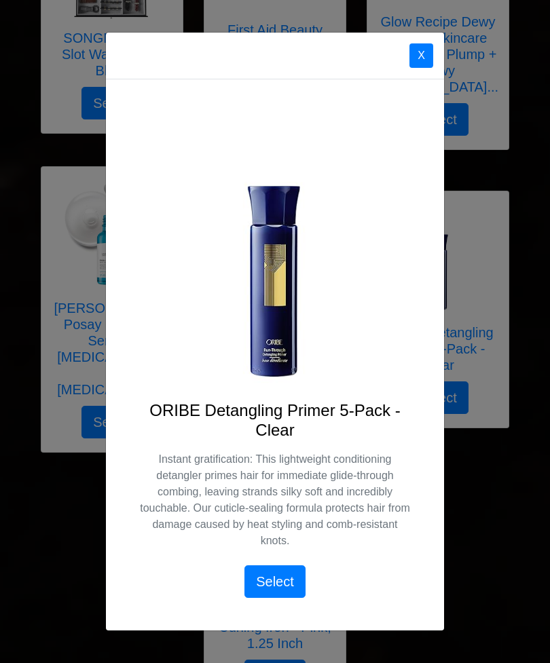
click at [426, 68] on button "X" at bounding box center [421, 55] width 24 height 24
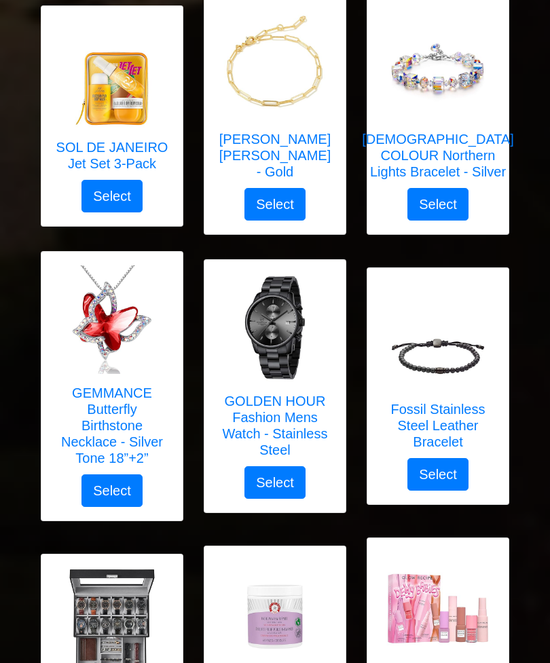
scroll to position [4316, 0]
click at [439, 382] on link "Fossil Stainless Steel Leather Bracelet" at bounding box center [438, 370] width 114 height 176
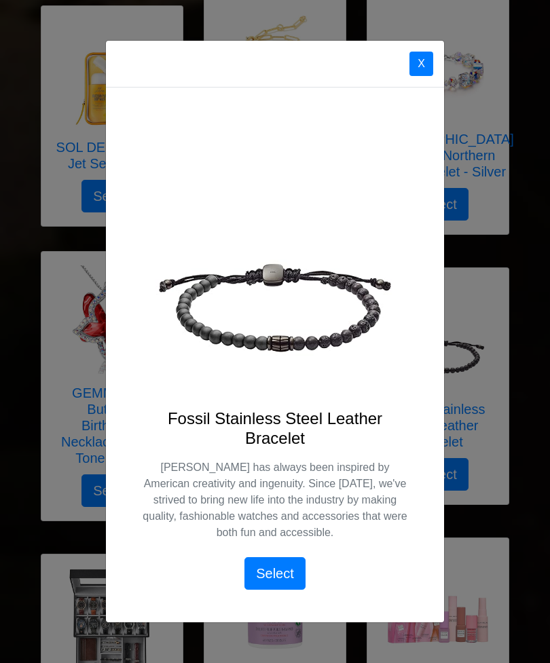
click at [427, 66] on button "X" at bounding box center [421, 64] width 24 height 24
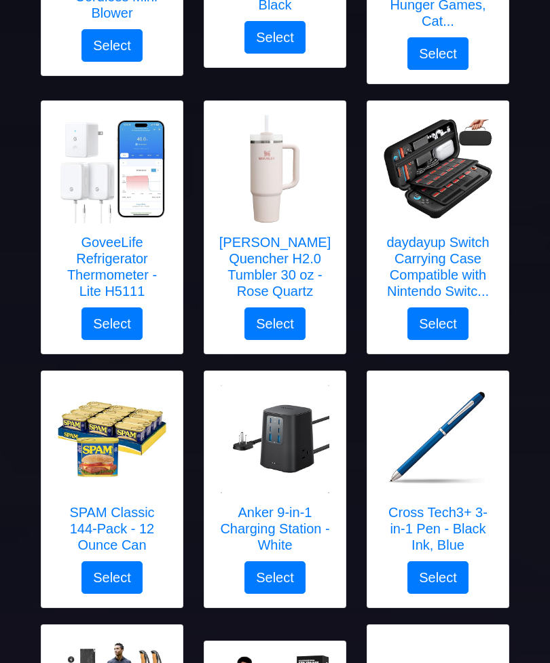
scroll to position [986, 0]
click at [284, 195] on img at bounding box center [275, 169] width 109 height 109
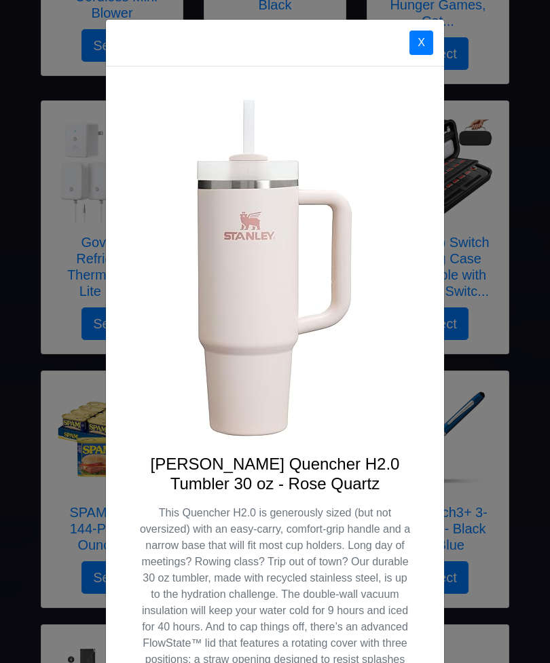
click at [426, 31] on button "X" at bounding box center [421, 43] width 24 height 24
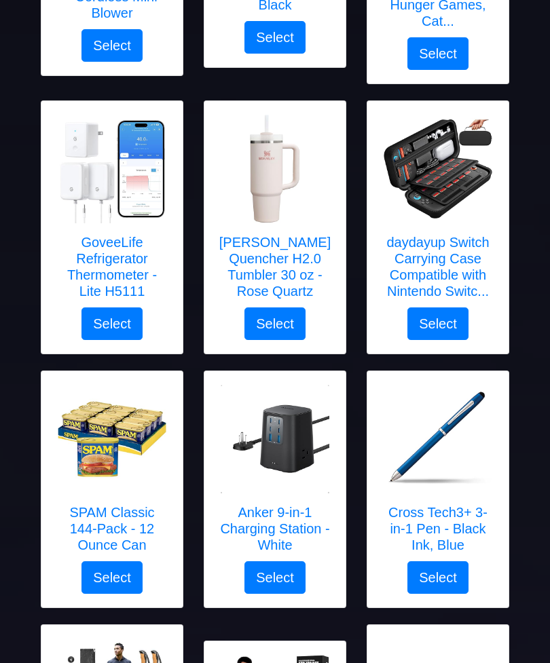
click at [453, 218] on img at bounding box center [438, 169] width 109 height 109
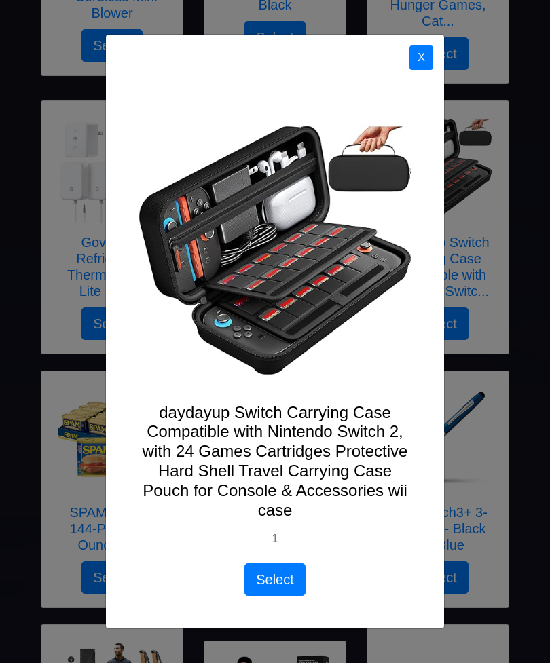
click at [415, 54] on button "X" at bounding box center [421, 57] width 24 height 24
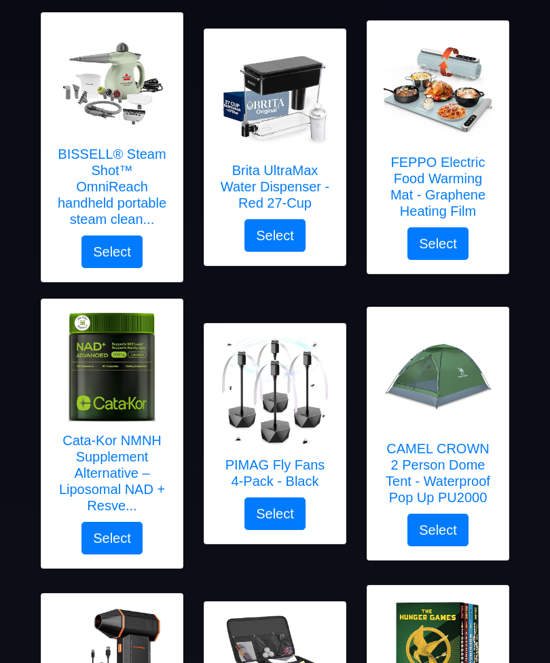
scroll to position [216, 0]
click at [129, 155] on h5 "BISSELL® Steam Shot™ OmniReach handheld portable steam clean..." at bounding box center [112, 186] width 114 height 81
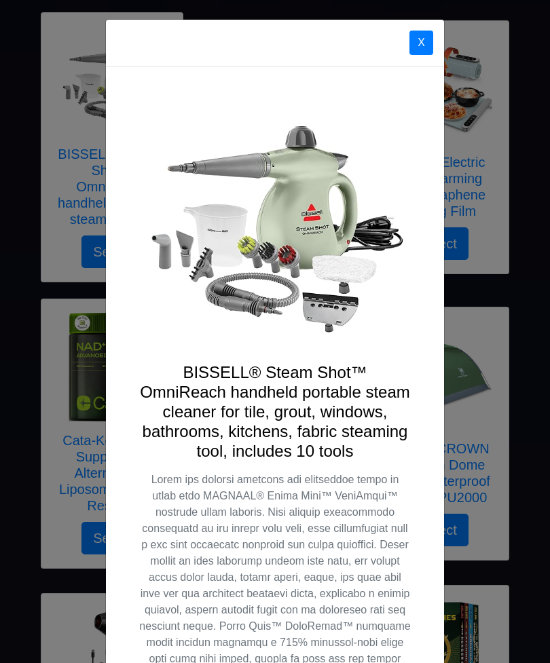
scroll to position [0, 0]
click at [427, 36] on button "X" at bounding box center [421, 43] width 24 height 24
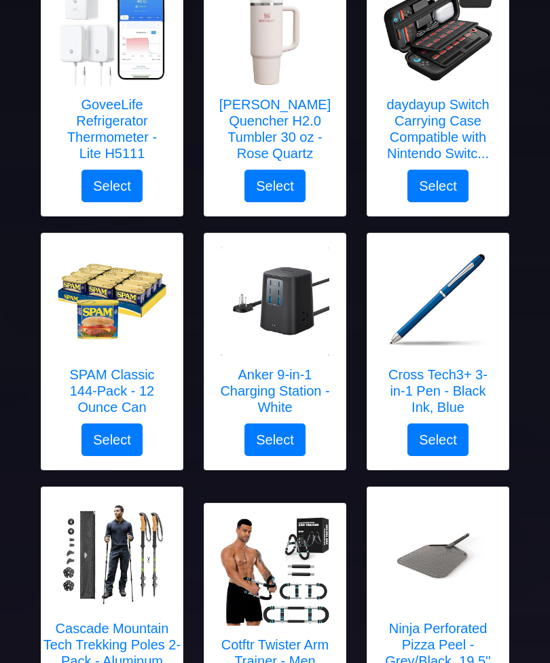
scroll to position [1125, 0]
click at [453, 345] on img at bounding box center [438, 301] width 109 height 109
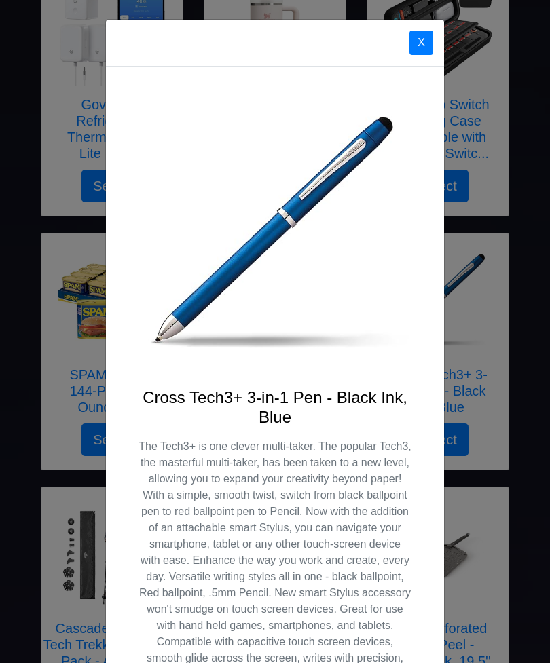
scroll to position [0, 0]
click at [426, 39] on button "X" at bounding box center [421, 43] width 24 height 24
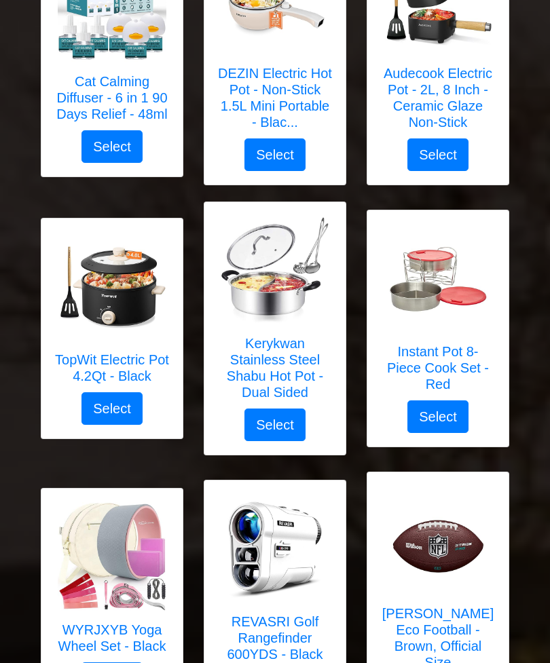
scroll to position [2491, 0]
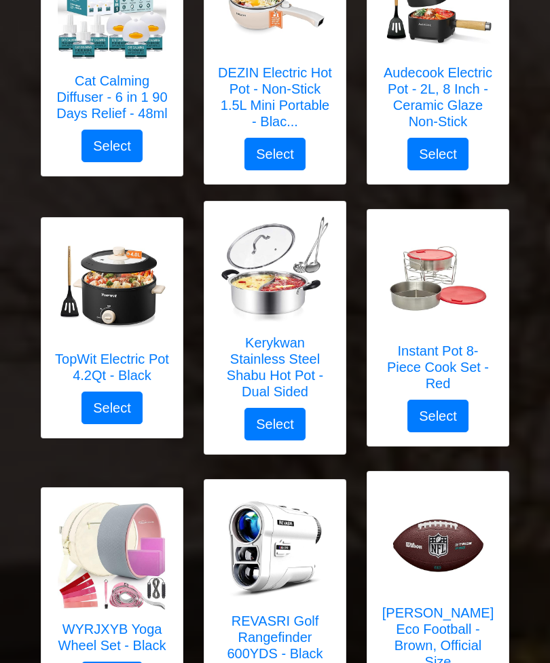
click at [121, 281] on img at bounding box center [112, 285] width 109 height 109
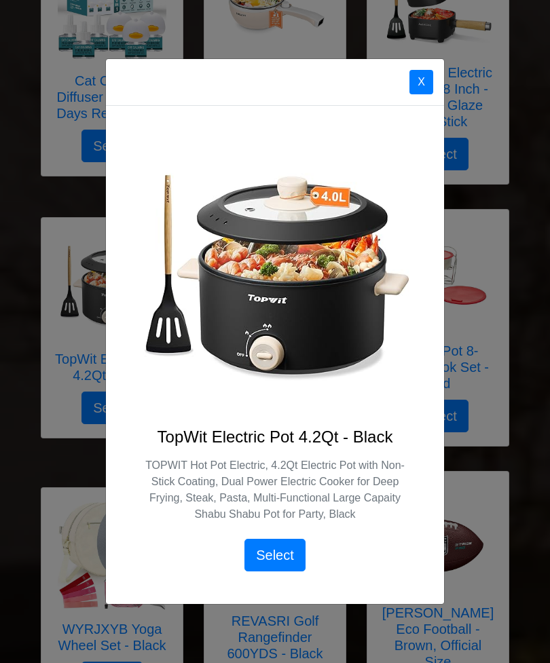
click at [424, 94] on button "X" at bounding box center [421, 82] width 24 height 24
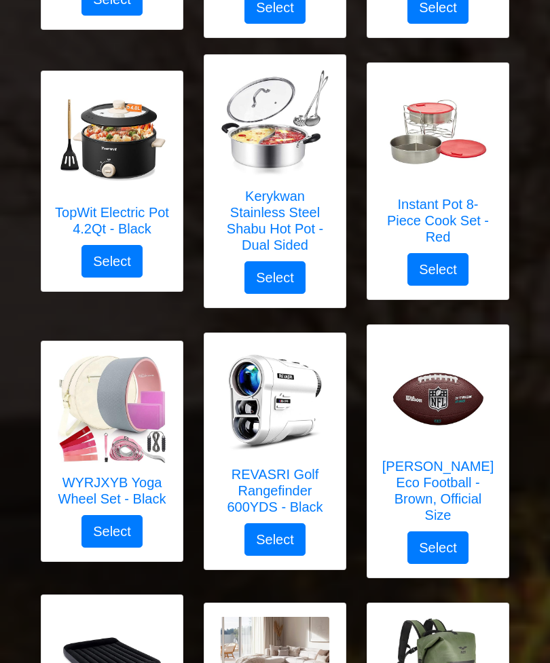
scroll to position [2640, 0]
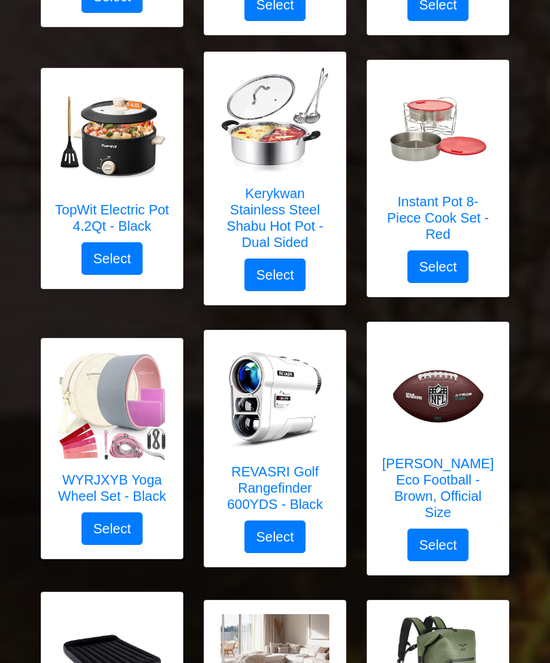
click at [447, 181] on img at bounding box center [438, 129] width 109 height 109
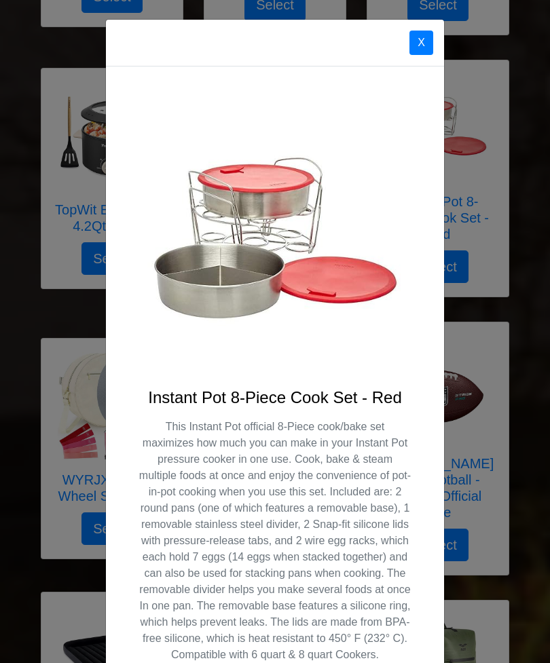
scroll to position [0, 0]
click at [426, 38] on button "X" at bounding box center [421, 43] width 24 height 24
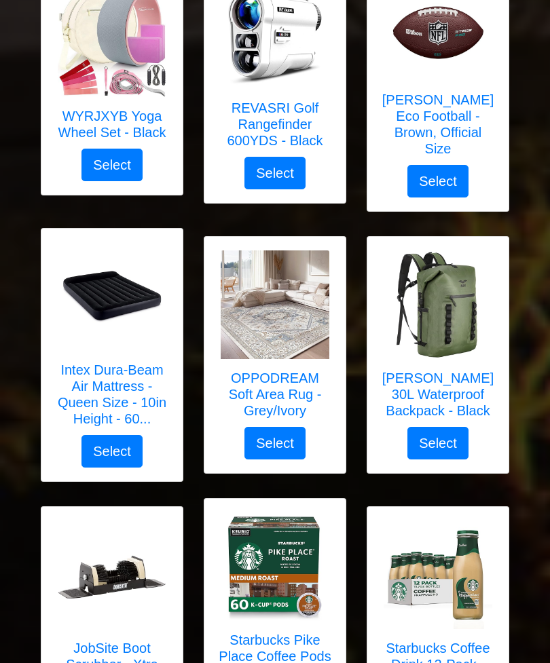
scroll to position [3004, 0]
click at [290, 299] on img at bounding box center [275, 304] width 109 height 109
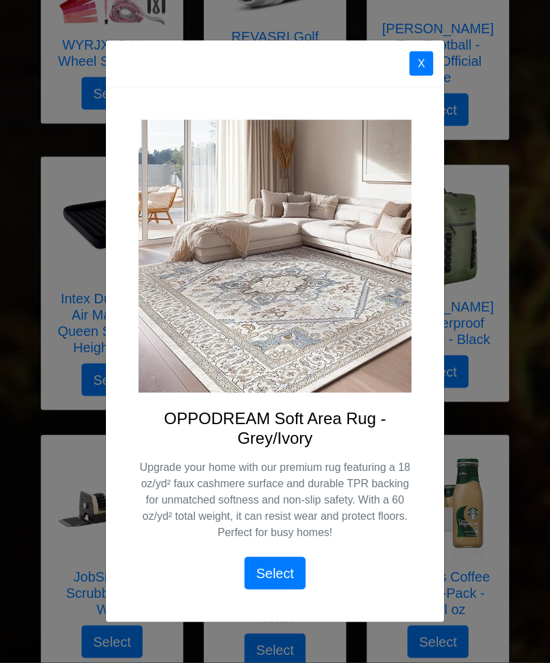
scroll to position [3076, 0]
click at [426, 76] on button "X" at bounding box center [421, 64] width 24 height 24
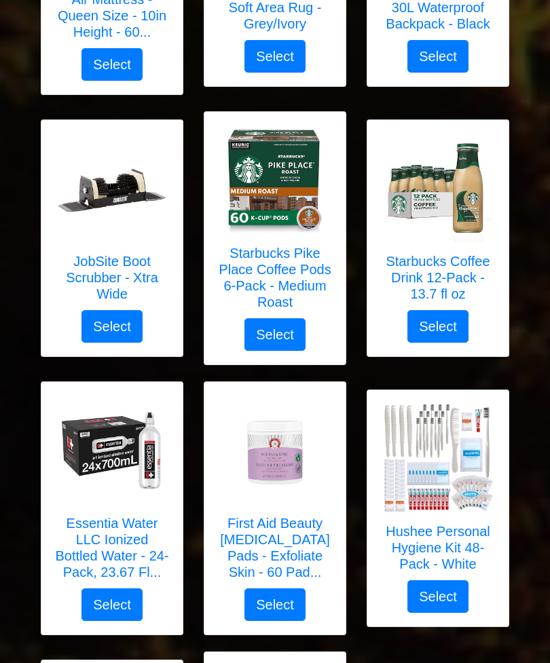
scroll to position [3392, 0]
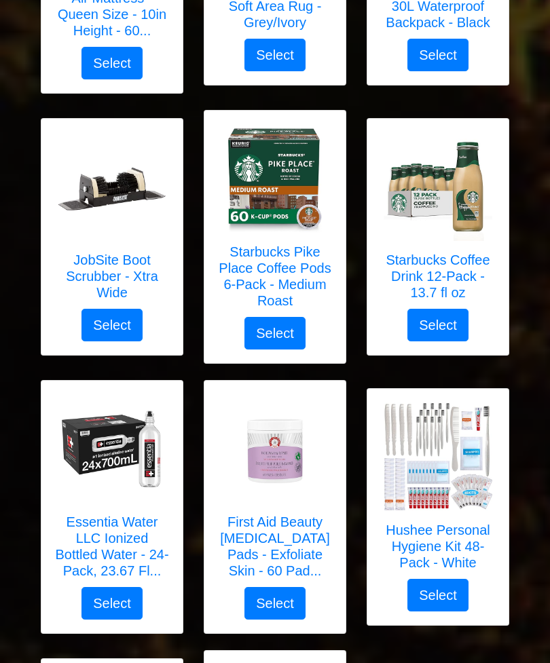
click at [128, 437] on img at bounding box center [112, 449] width 109 height 109
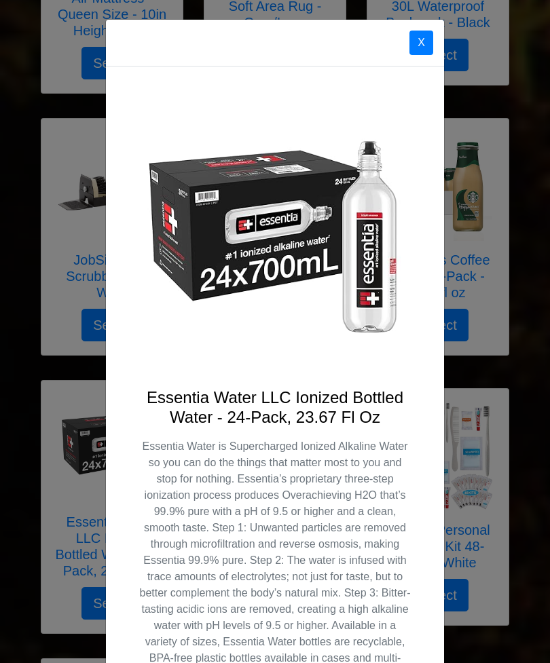
scroll to position [0, 0]
click at [430, 34] on button "X" at bounding box center [421, 43] width 24 height 24
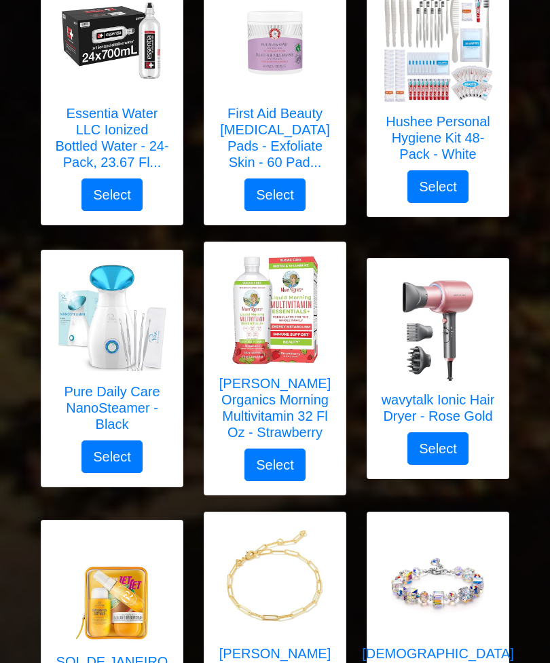
scroll to position [3801, 0]
click at [451, 345] on img at bounding box center [438, 326] width 109 height 109
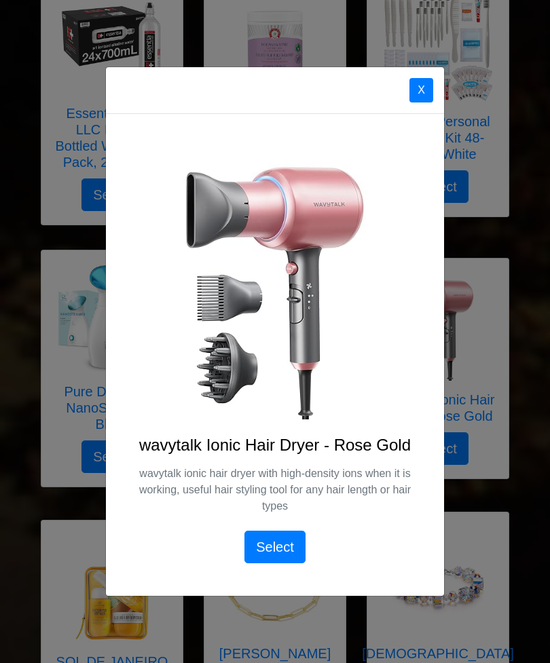
click at [432, 102] on button "X" at bounding box center [421, 90] width 24 height 24
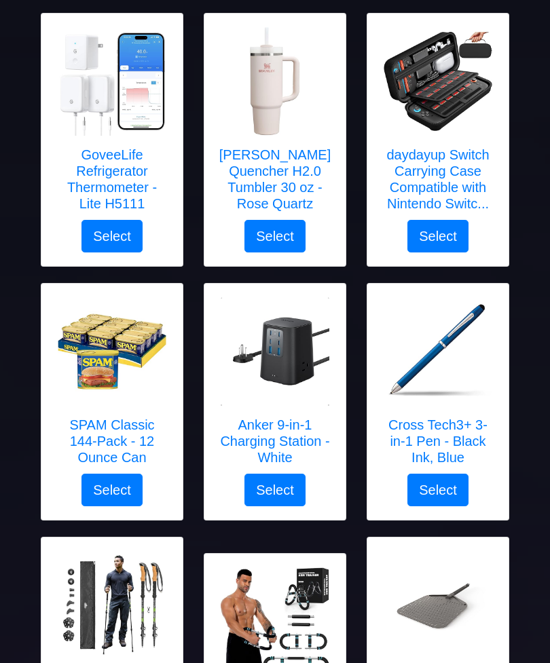
scroll to position [1074, 0]
click at [125, 358] on img at bounding box center [112, 351] width 109 height 109
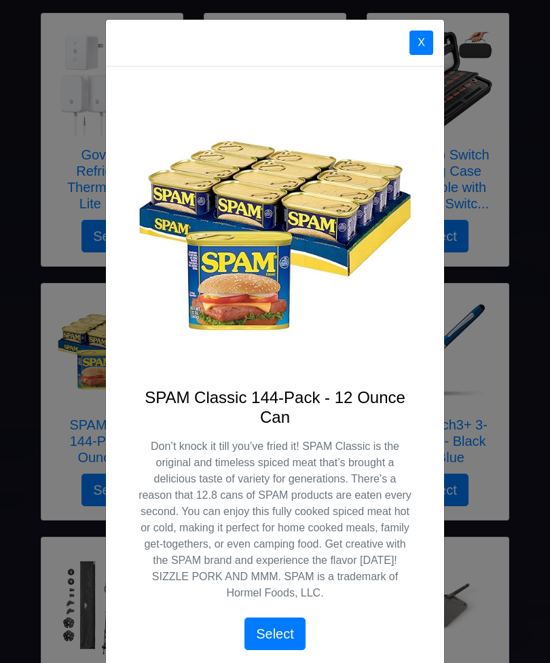
click at [421, 42] on button "X" at bounding box center [421, 43] width 24 height 24
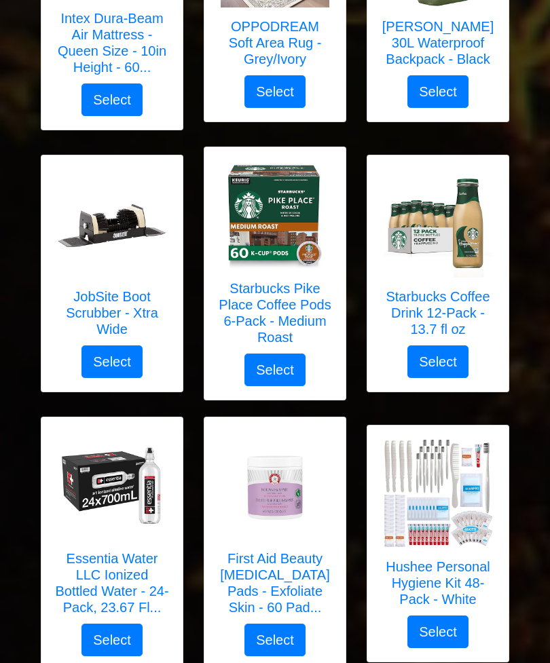
scroll to position [3356, 0]
click at [441, 345] on button "Select" at bounding box center [437, 361] width 61 height 33
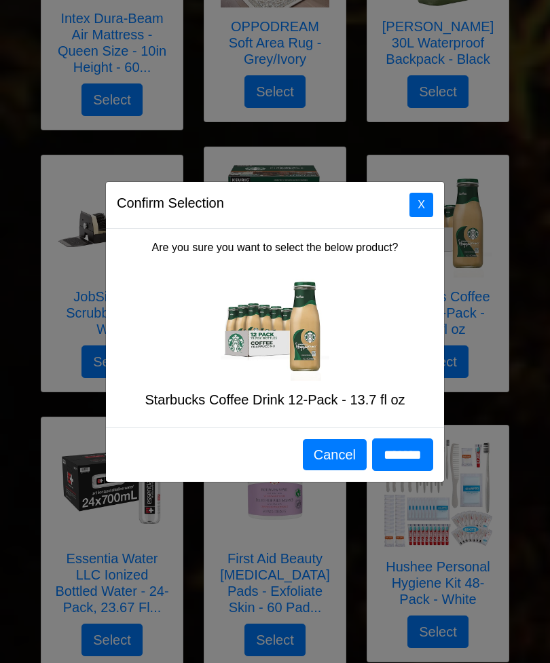
click at [407, 471] on input "*******" at bounding box center [402, 454] width 61 height 33
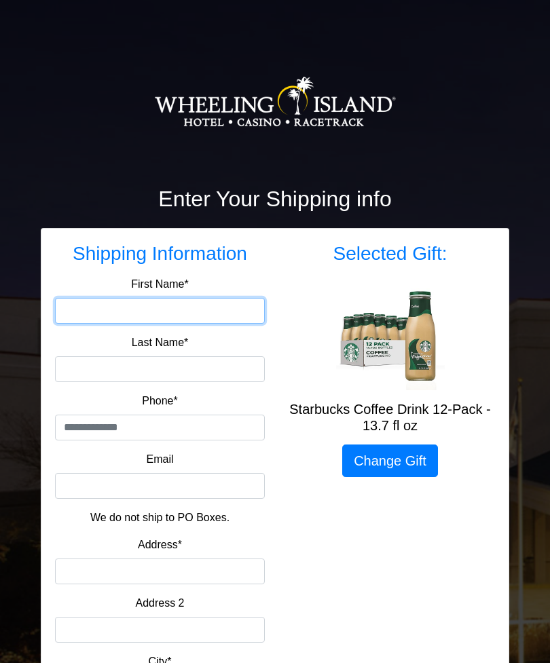
click at [92, 314] on input "First Name*" at bounding box center [160, 311] width 210 height 26
type input "*****"
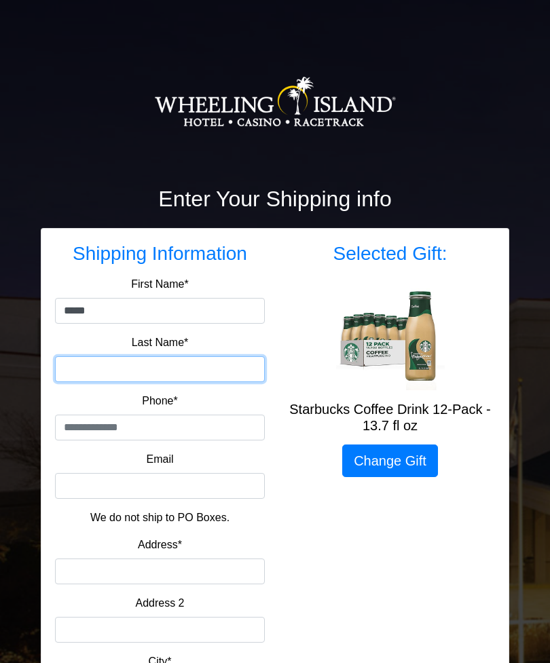
click at [94, 373] on input "Last Name*" at bounding box center [160, 369] width 210 height 26
type input "********"
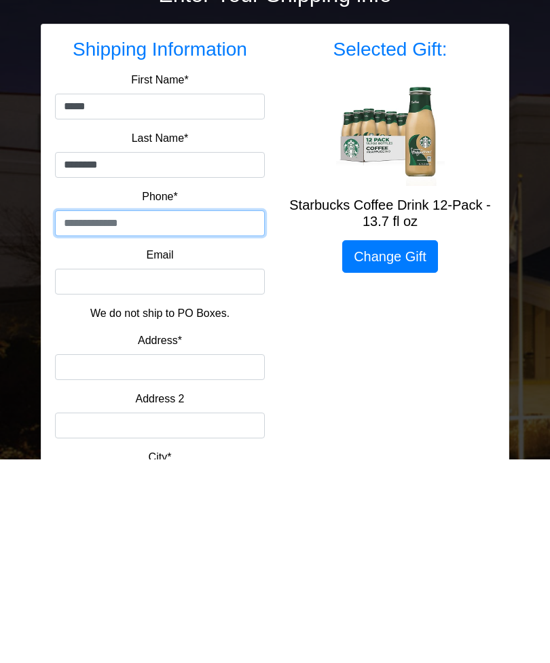
type input "**********"
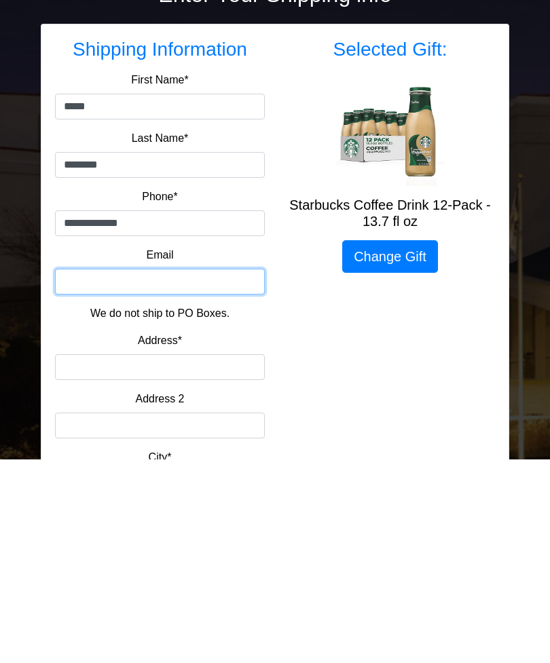
type input "**********"
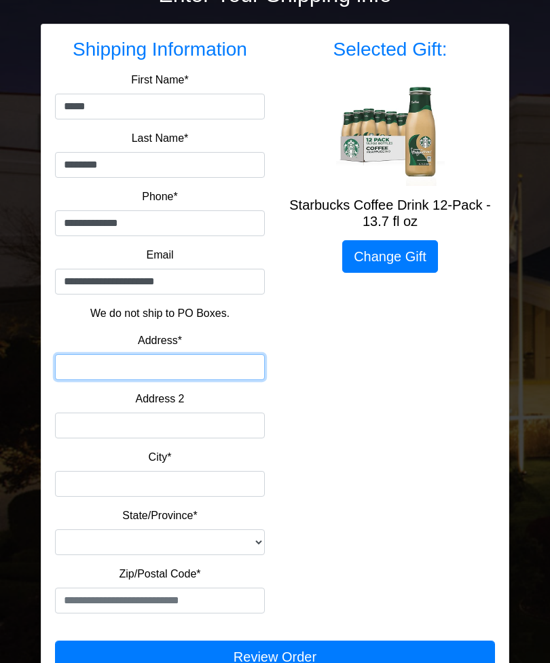
click at [230, 365] on input "Address*" at bounding box center [160, 367] width 210 height 26
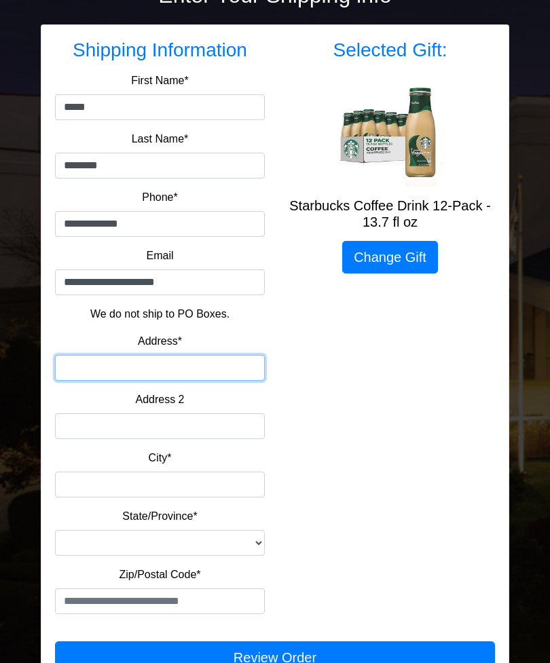
type input "**********"
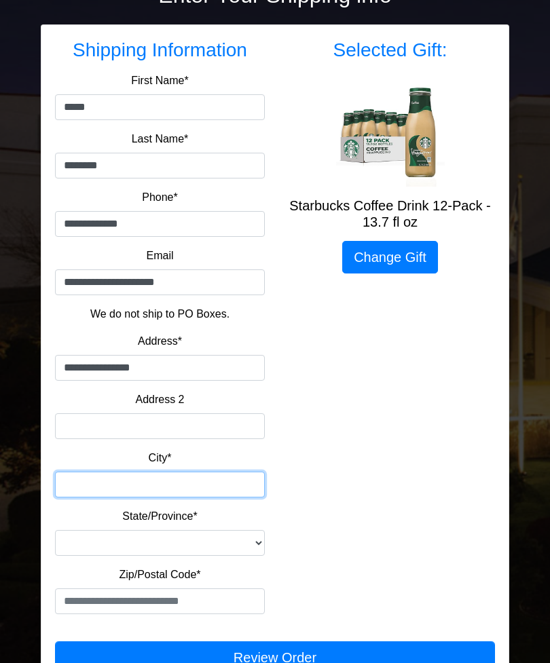
type input "*****"
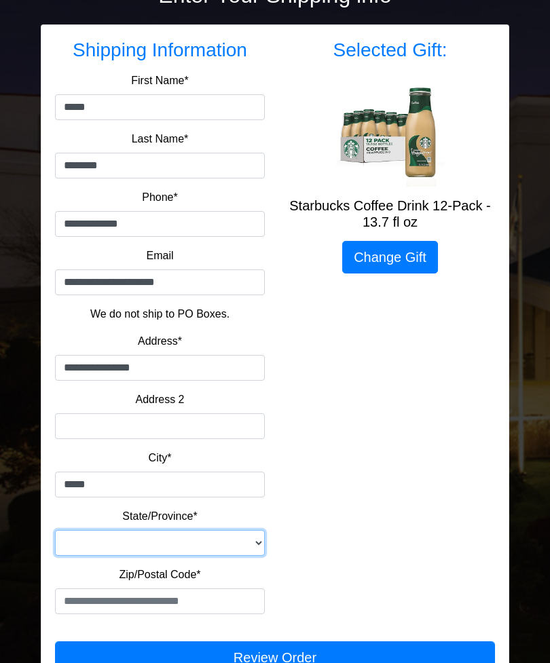
select select "**"
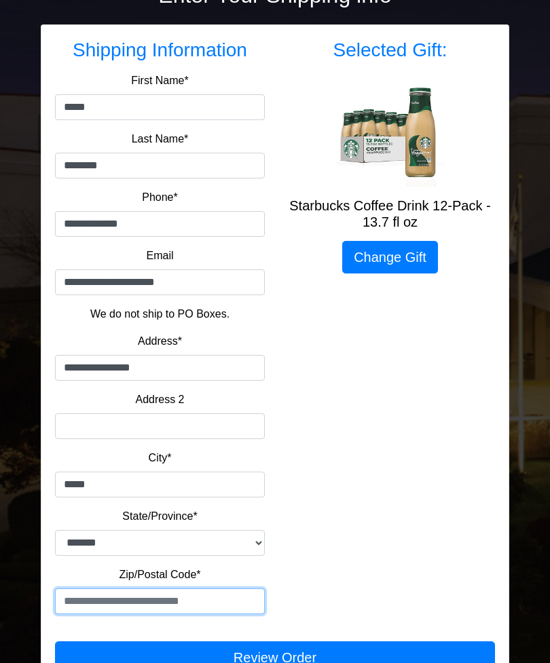
type input "*****"
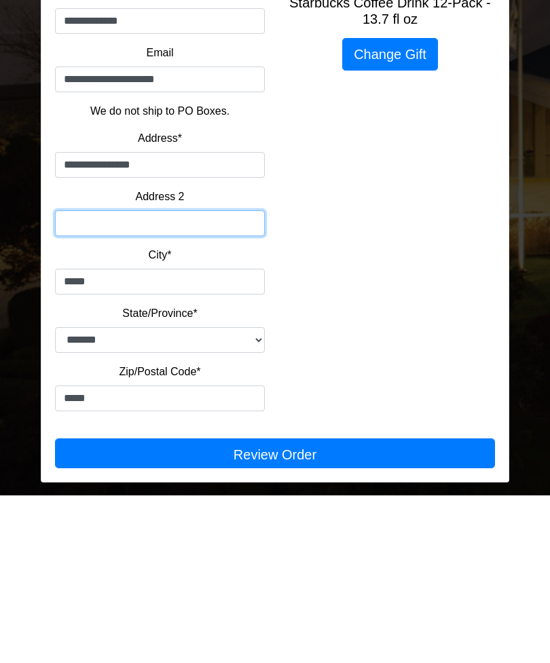
scroll to position [258, 0]
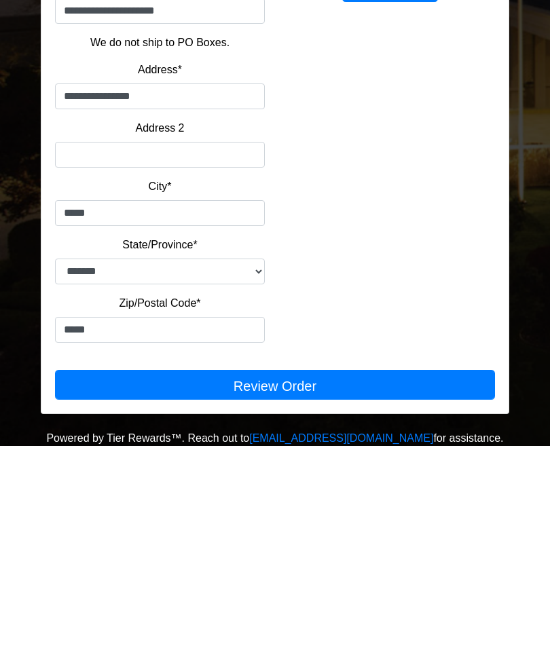
click at [303, 587] on button "Review Order" at bounding box center [275, 602] width 440 height 30
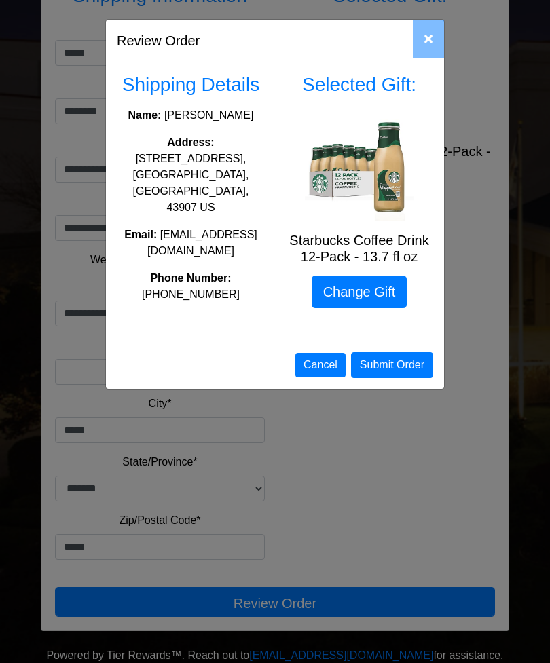
click at [404, 352] on button "Submit Order" at bounding box center [392, 365] width 82 height 26
